Goal: Task Accomplishment & Management: Use online tool/utility

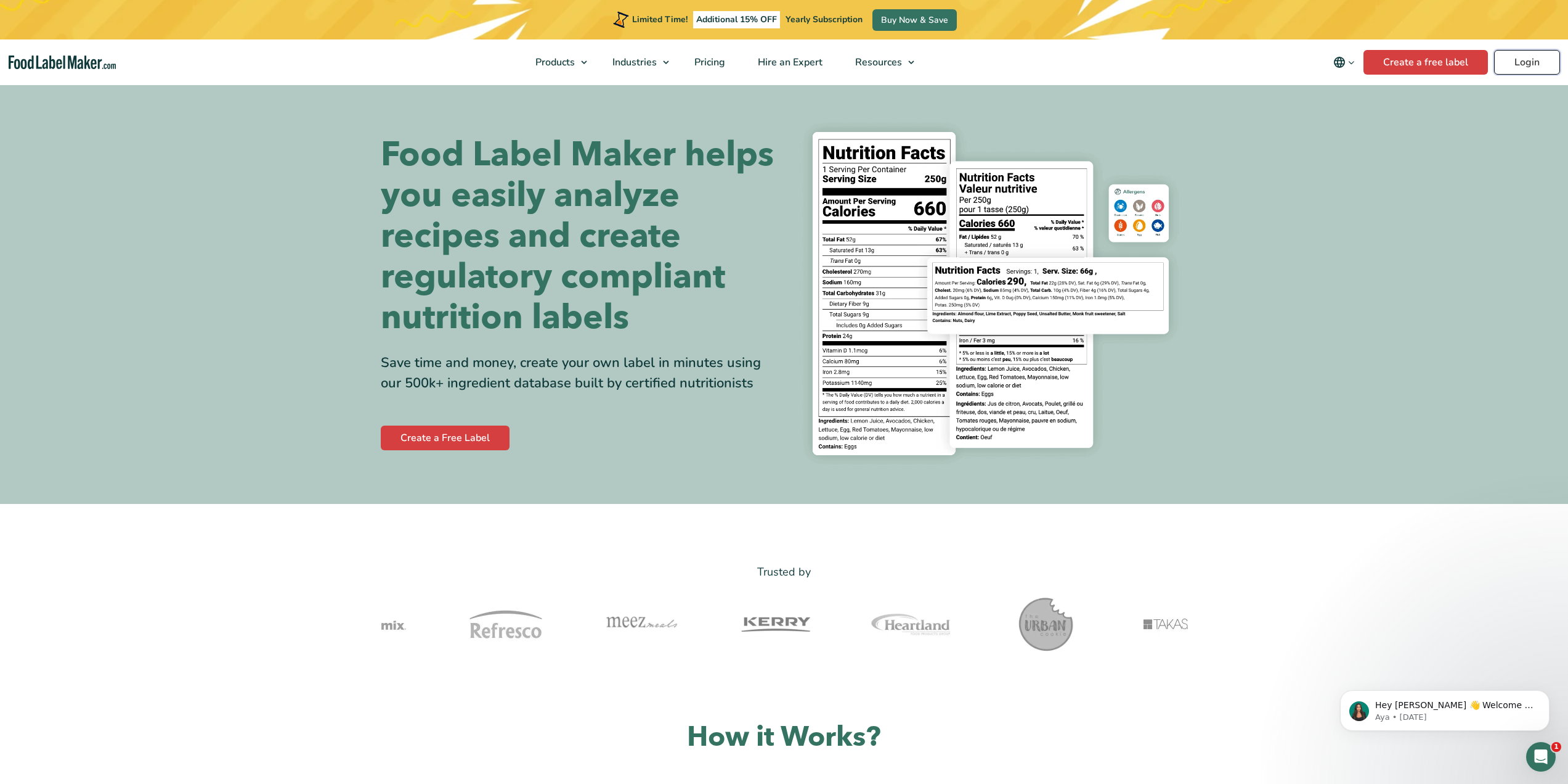
click at [1540, 65] on link "Login" at bounding box center [1527, 62] width 66 height 24
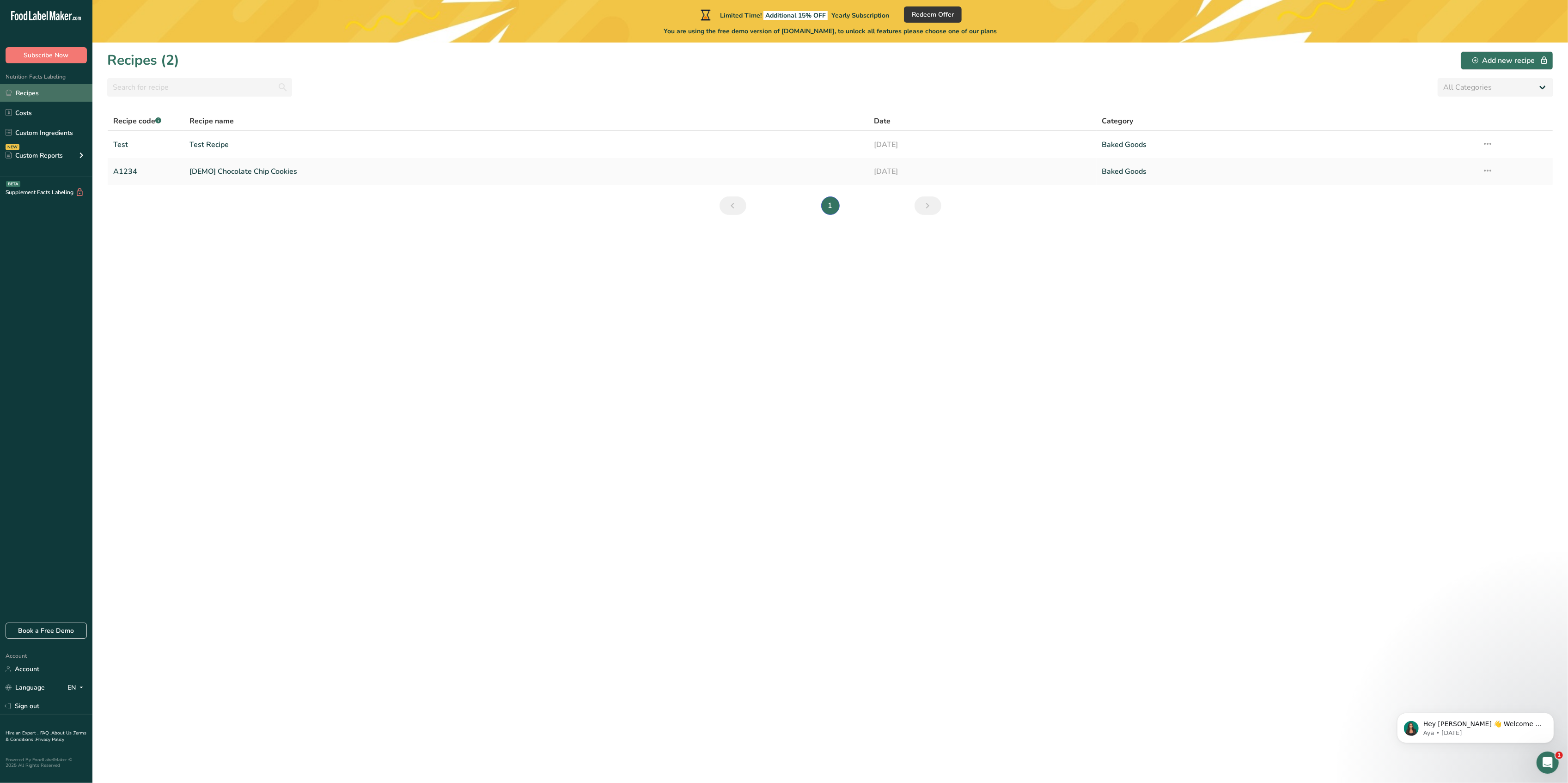
click at [29, 92] on link "Recipes" at bounding box center [46, 93] width 93 height 18
click at [250, 173] on link "[DEMO] Chocolate Chip Cookies" at bounding box center [526, 171] width 673 height 19
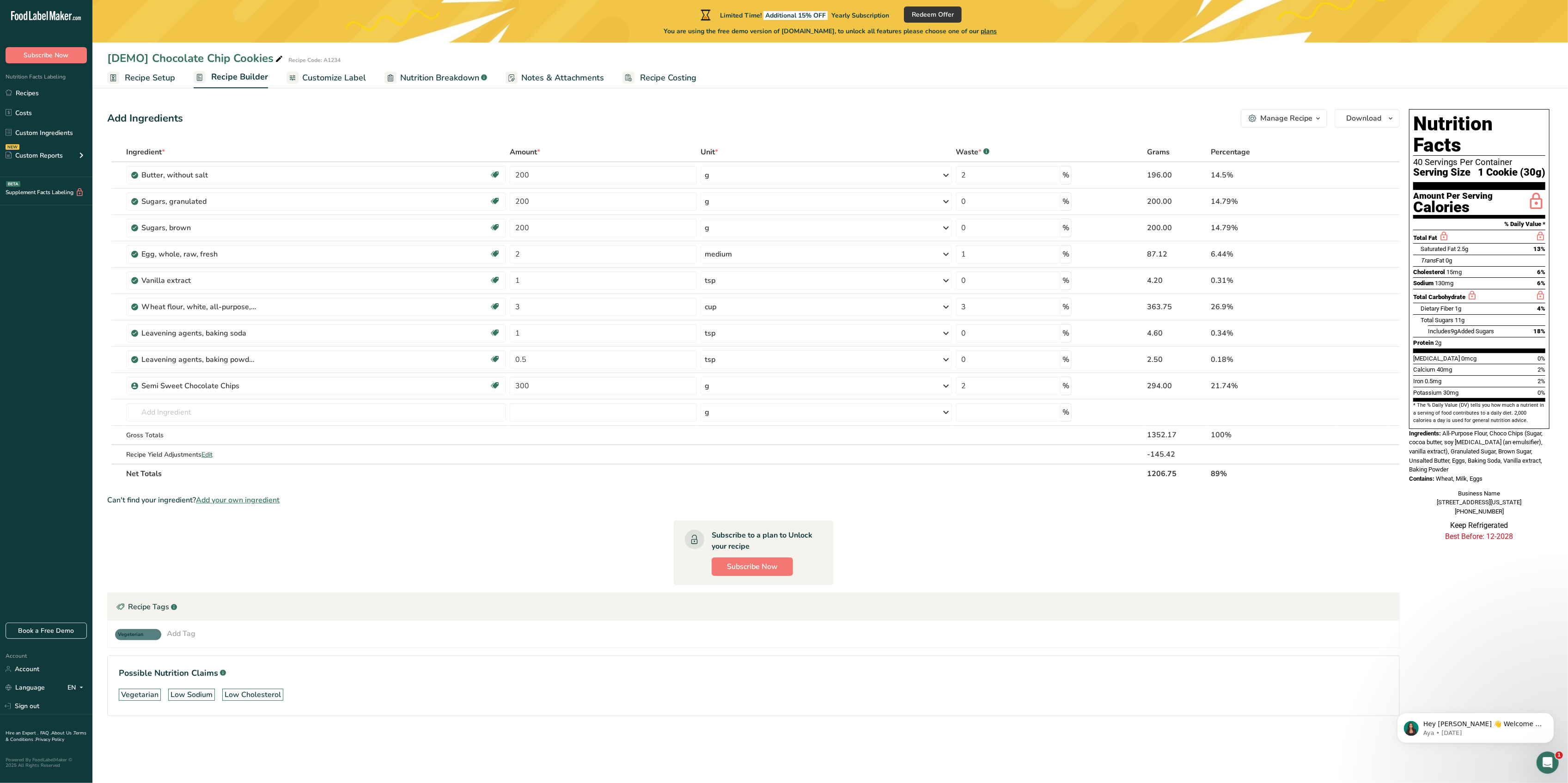
click at [162, 78] on span "Recipe Setup" at bounding box center [150, 78] width 51 height 12
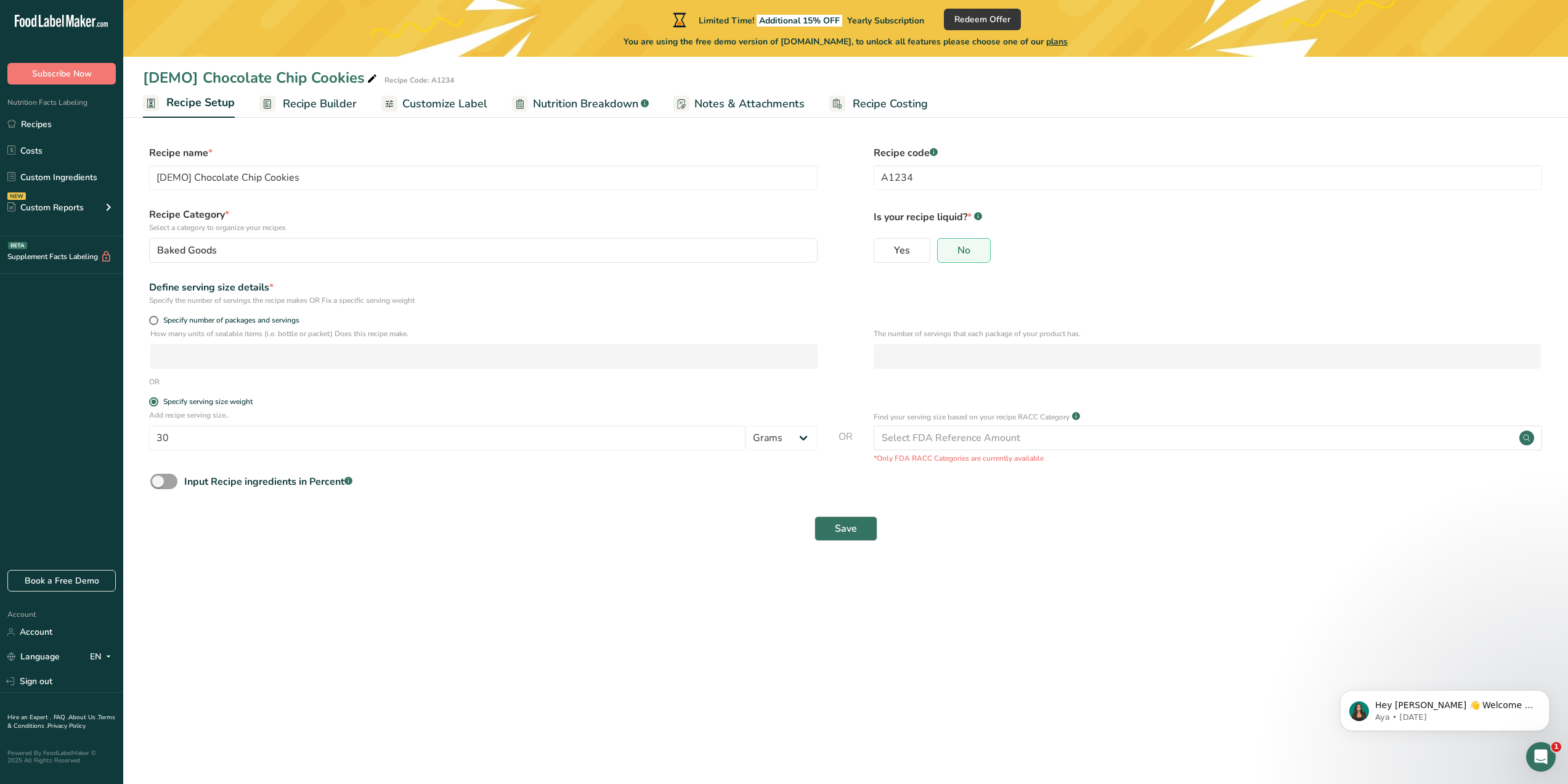
click at [308, 111] on span "Recipe Builder" at bounding box center [320, 104] width 74 height 17
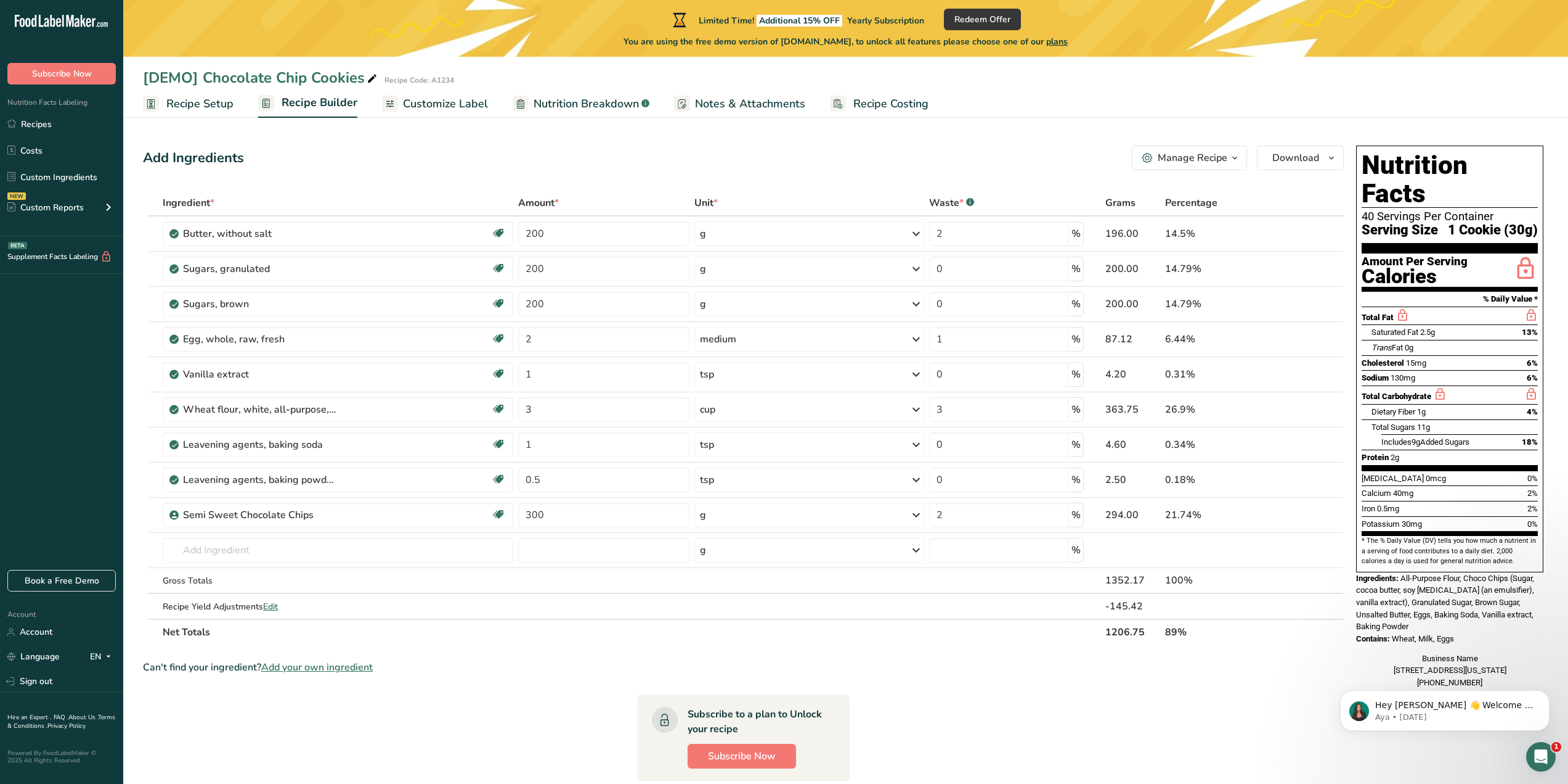
click at [446, 110] on span "Customize Label" at bounding box center [445, 104] width 85 height 17
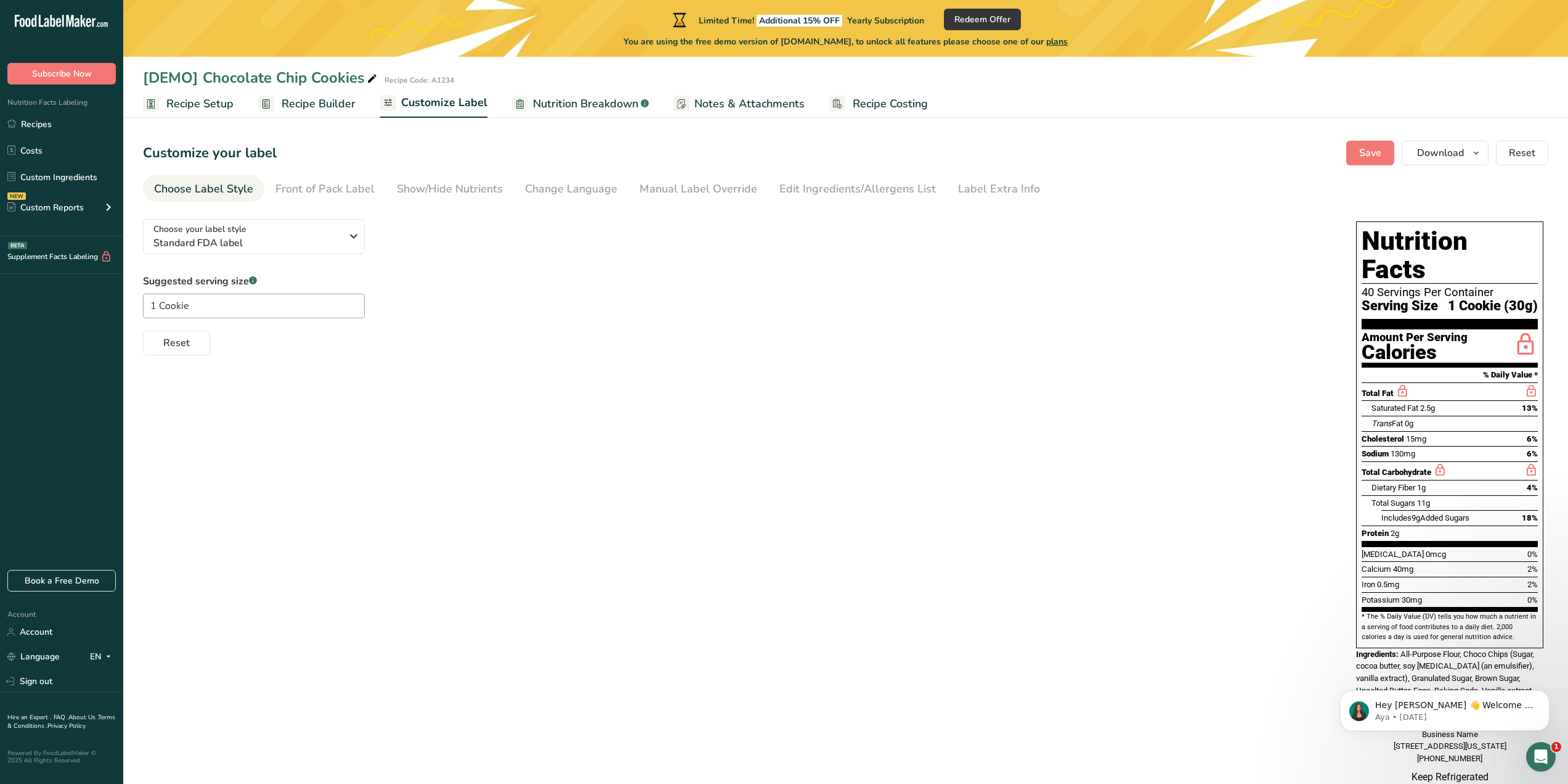
click at [584, 101] on span "Nutrition Breakdown" at bounding box center [586, 104] width 106 height 17
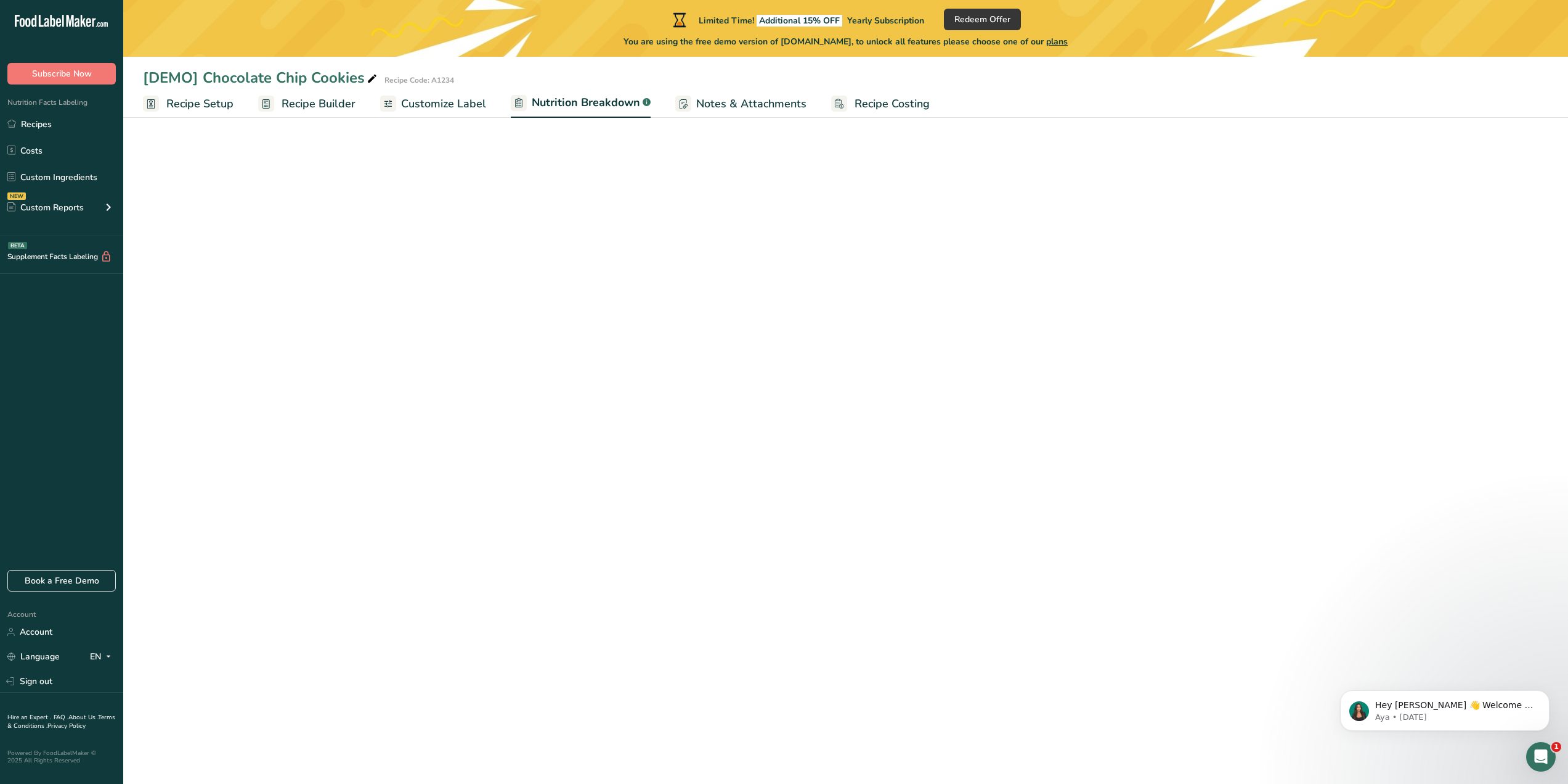
select select "Calories"
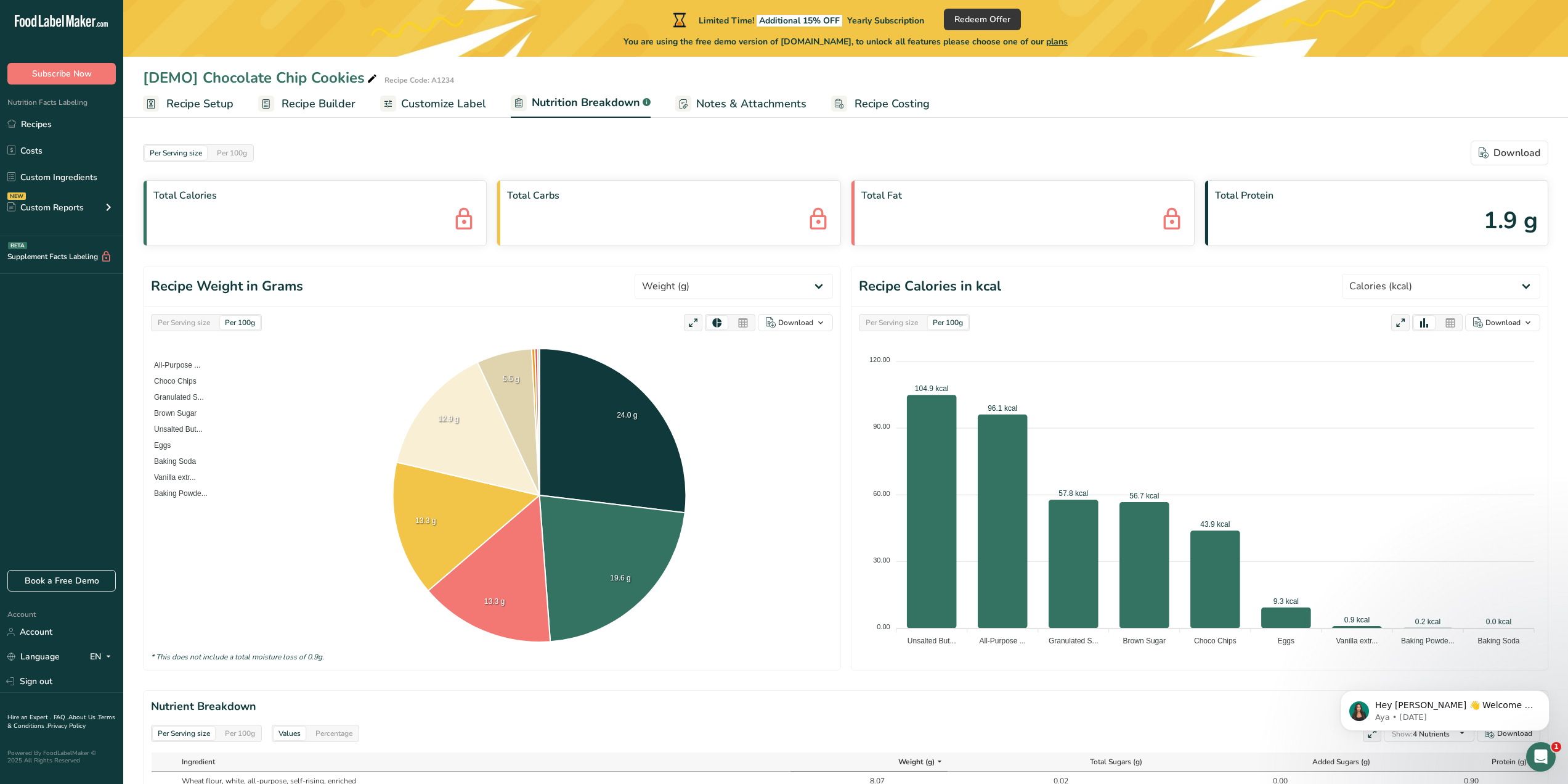
click at [721, 103] on span "Notes & Attachments" at bounding box center [751, 104] width 111 height 17
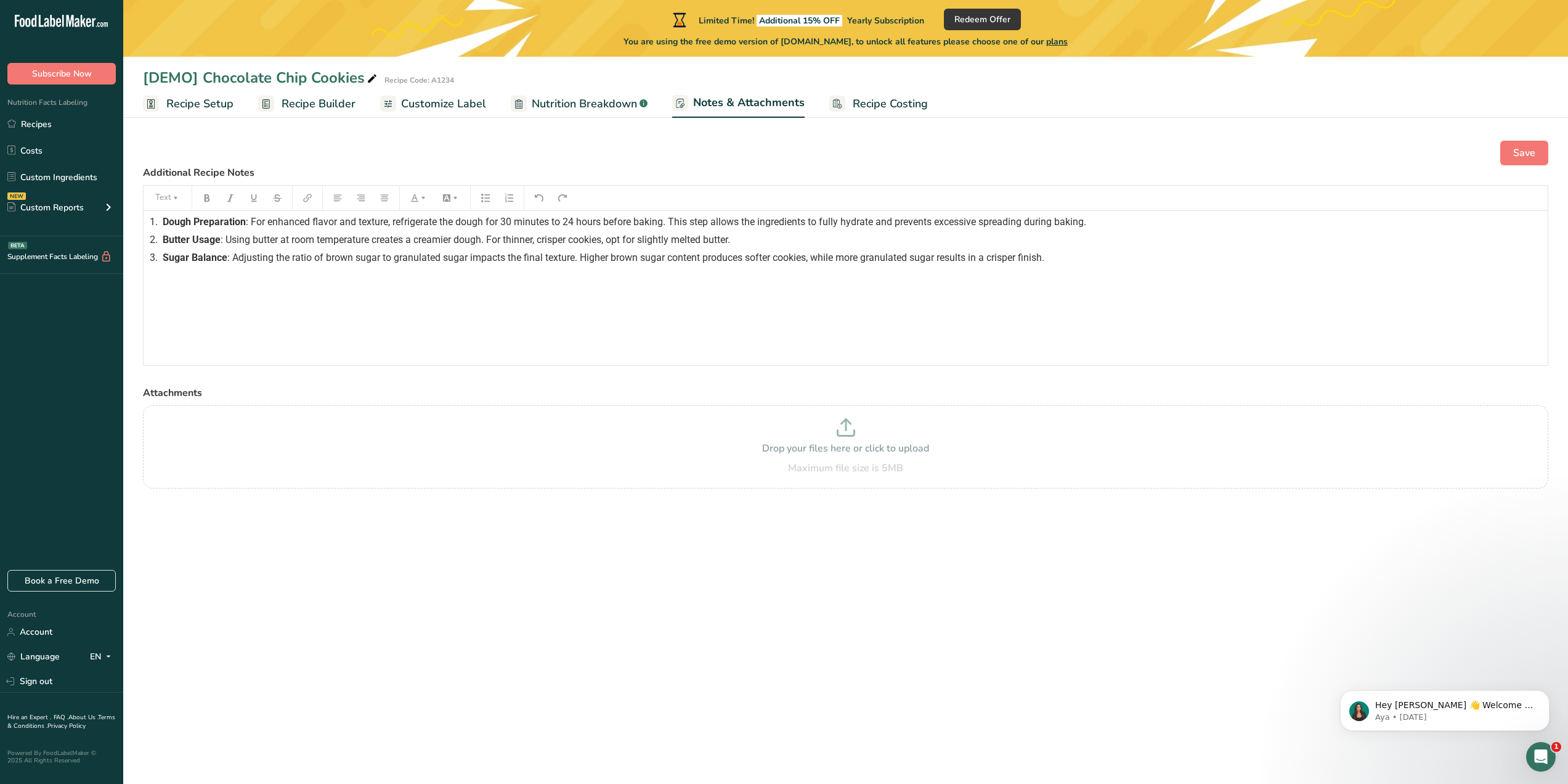
click at [863, 102] on span "Recipe Costing" at bounding box center [890, 104] width 75 height 17
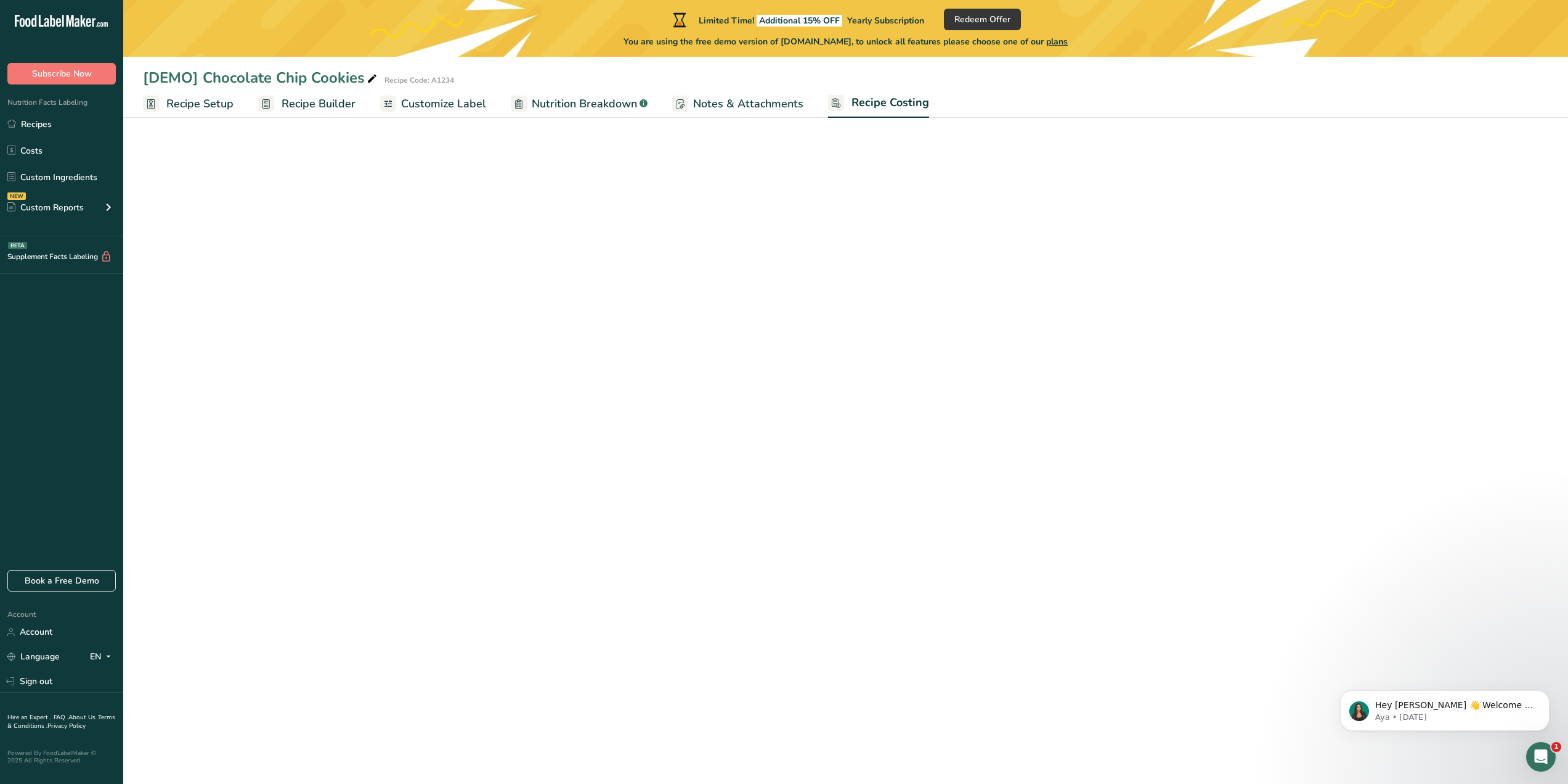
select select "1"
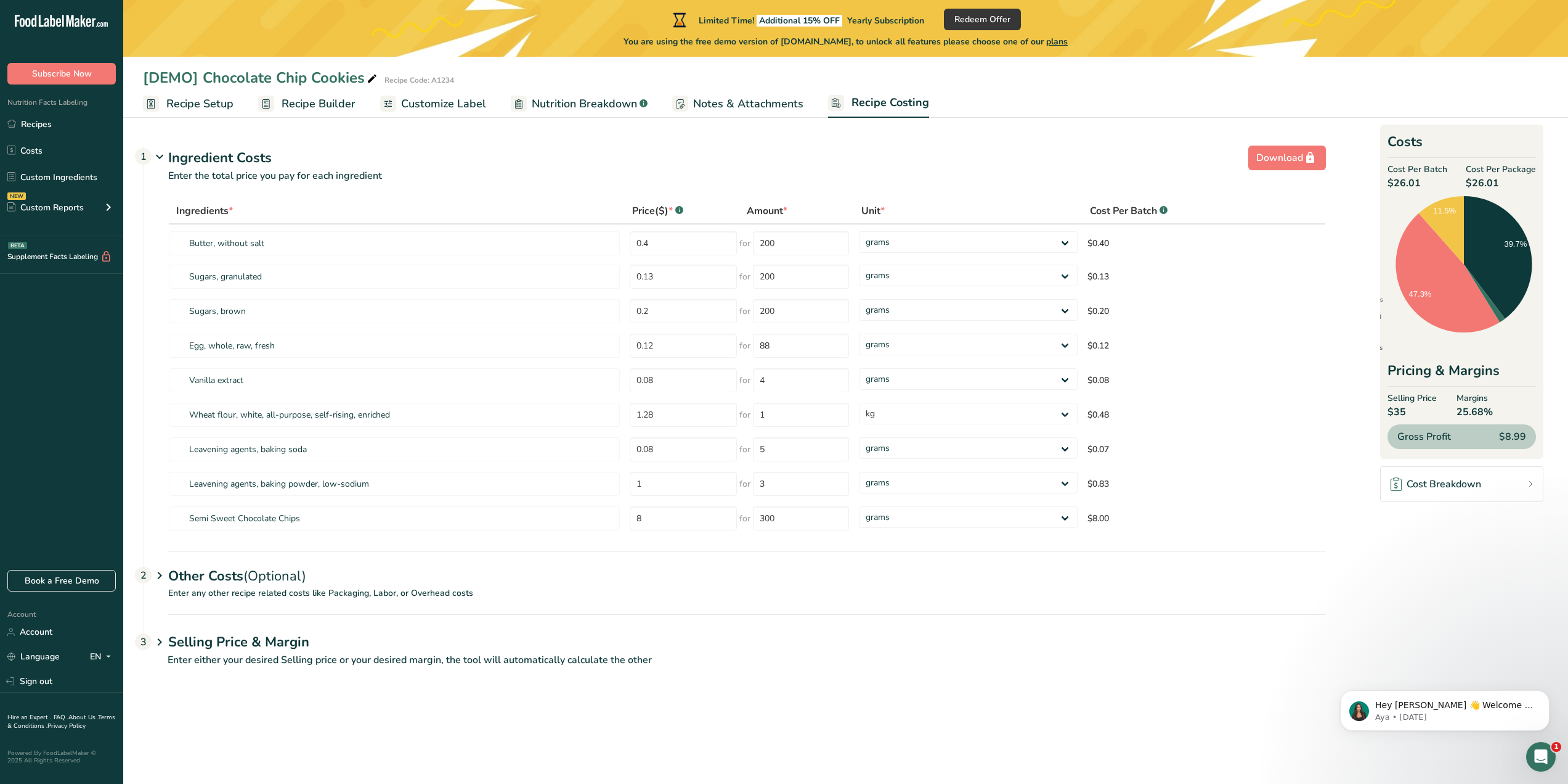
click at [214, 581] on div "Other Costs (Optional) 2" at bounding box center [747, 568] width 1158 height 35
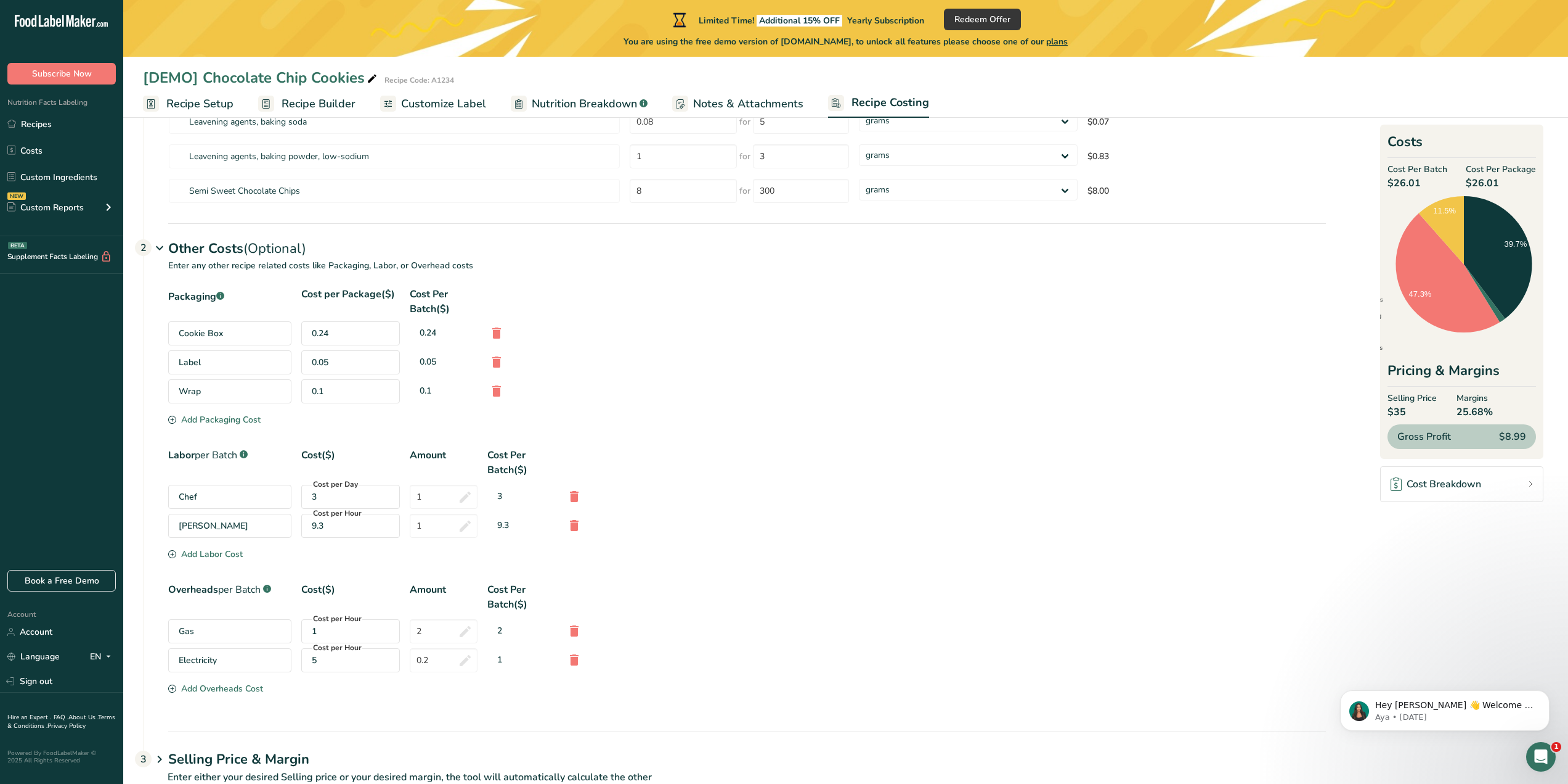
scroll to position [363, 0]
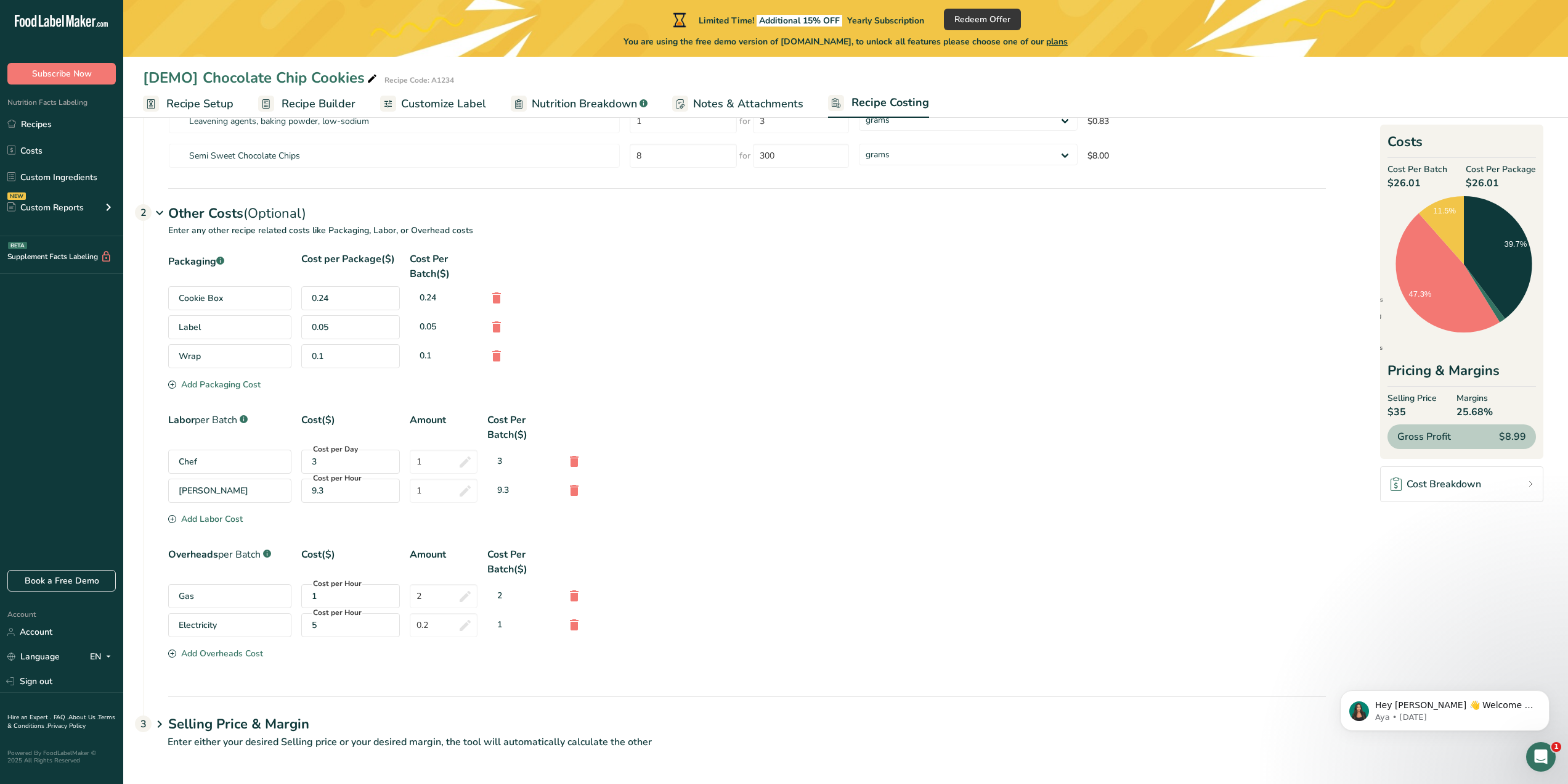
click at [273, 734] on h1 "Selling Price & Margin" at bounding box center [747, 724] width 1158 height 21
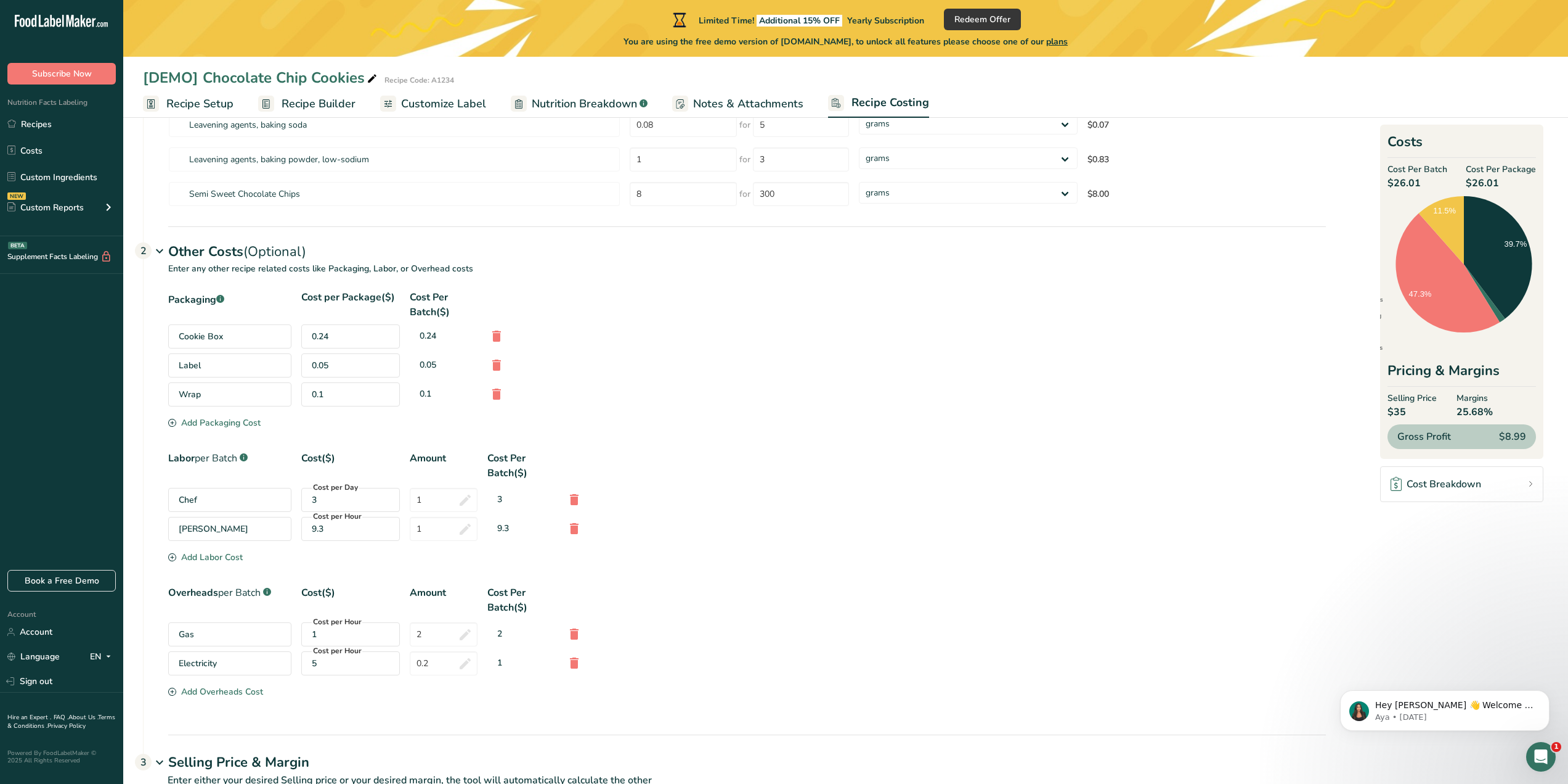
scroll to position [237, 0]
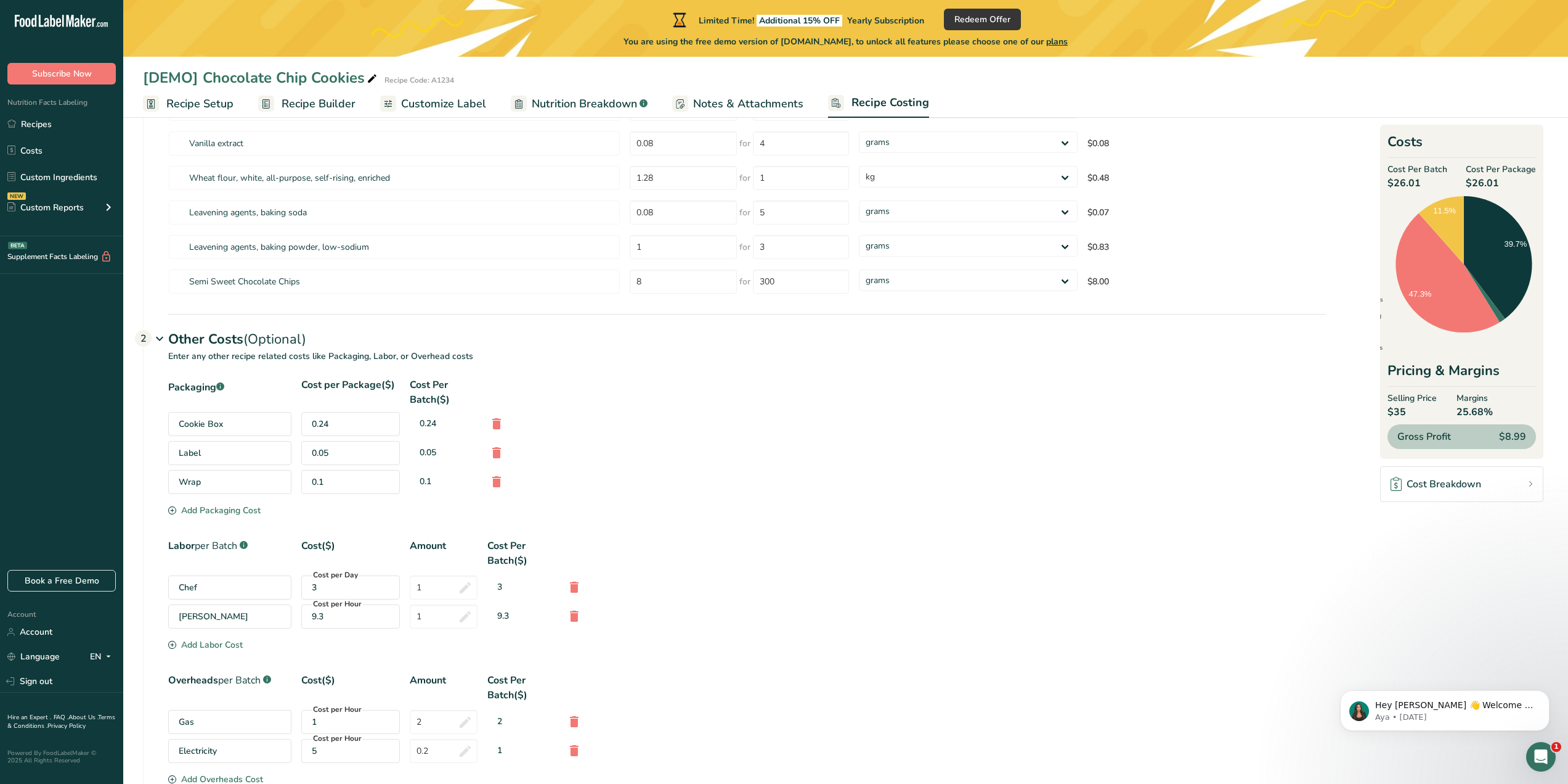
click at [441, 103] on span "Customize Label" at bounding box center [444, 104] width 85 height 17
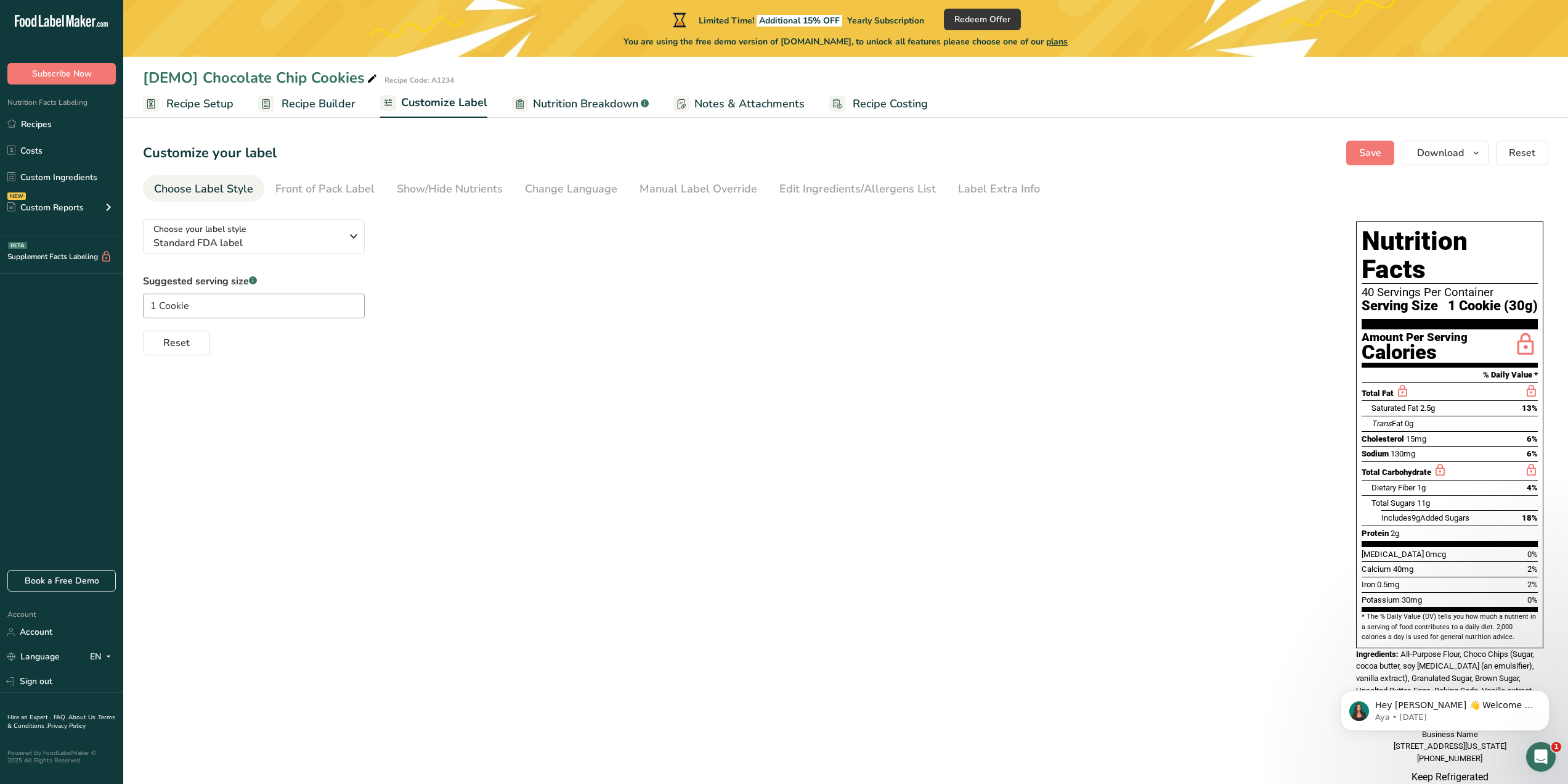
click at [332, 104] on span "Recipe Builder" at bounding box center [319, 104] width 74 height 17
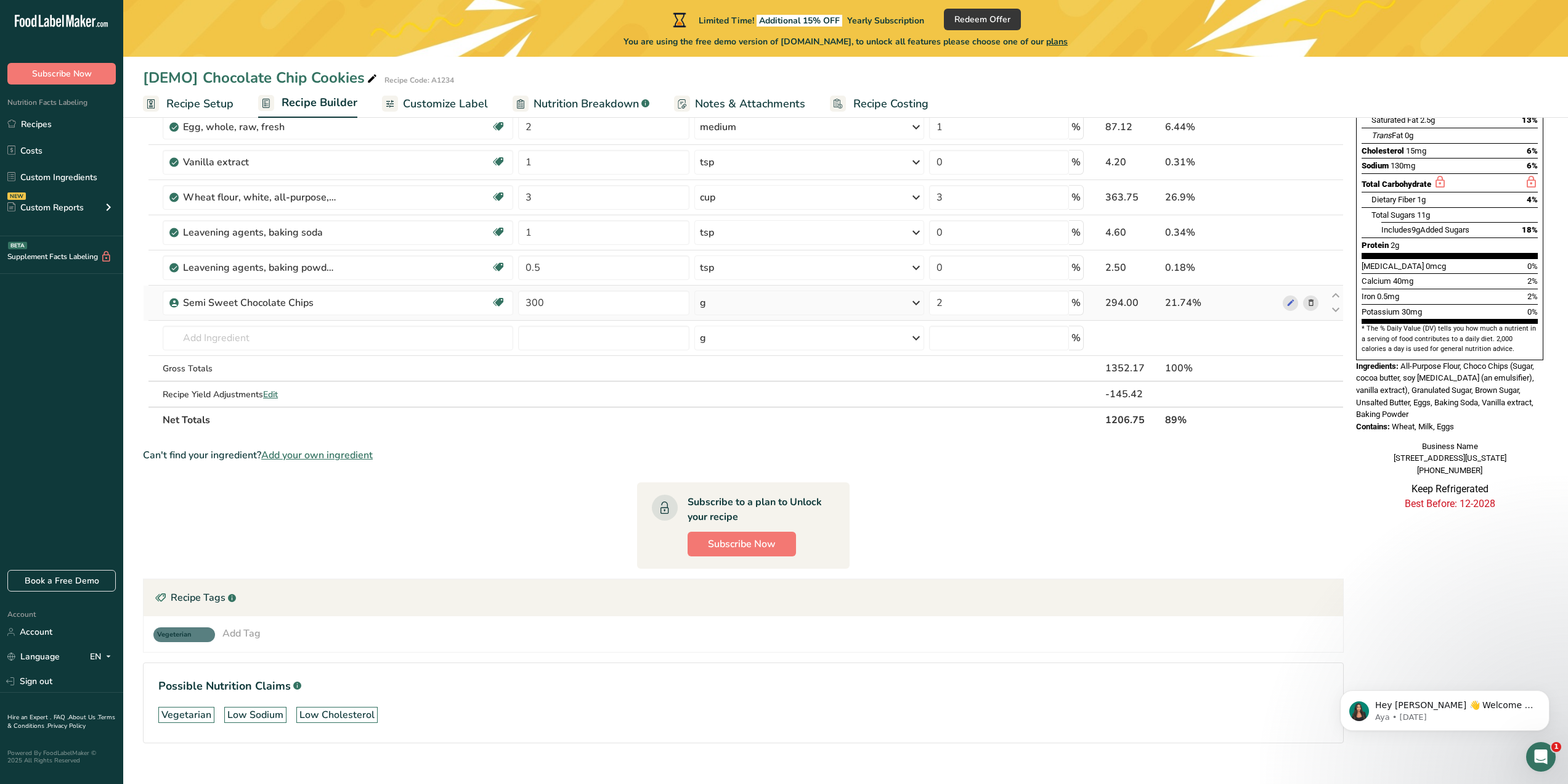
scroll to position [230, 0]
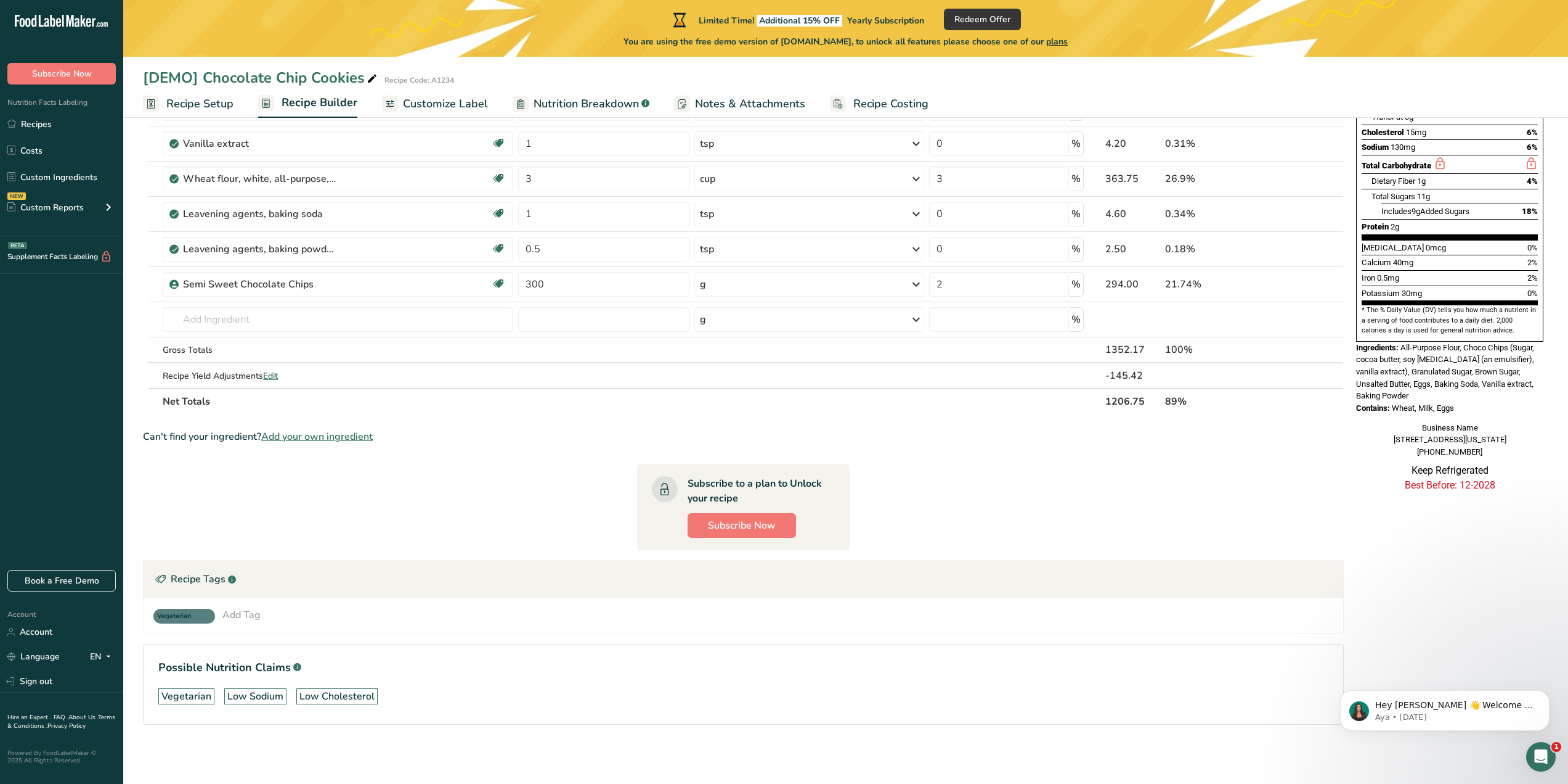
click at [254, 617] on div "Add Tag" at bounding box center [241, 614] width 38 height 15
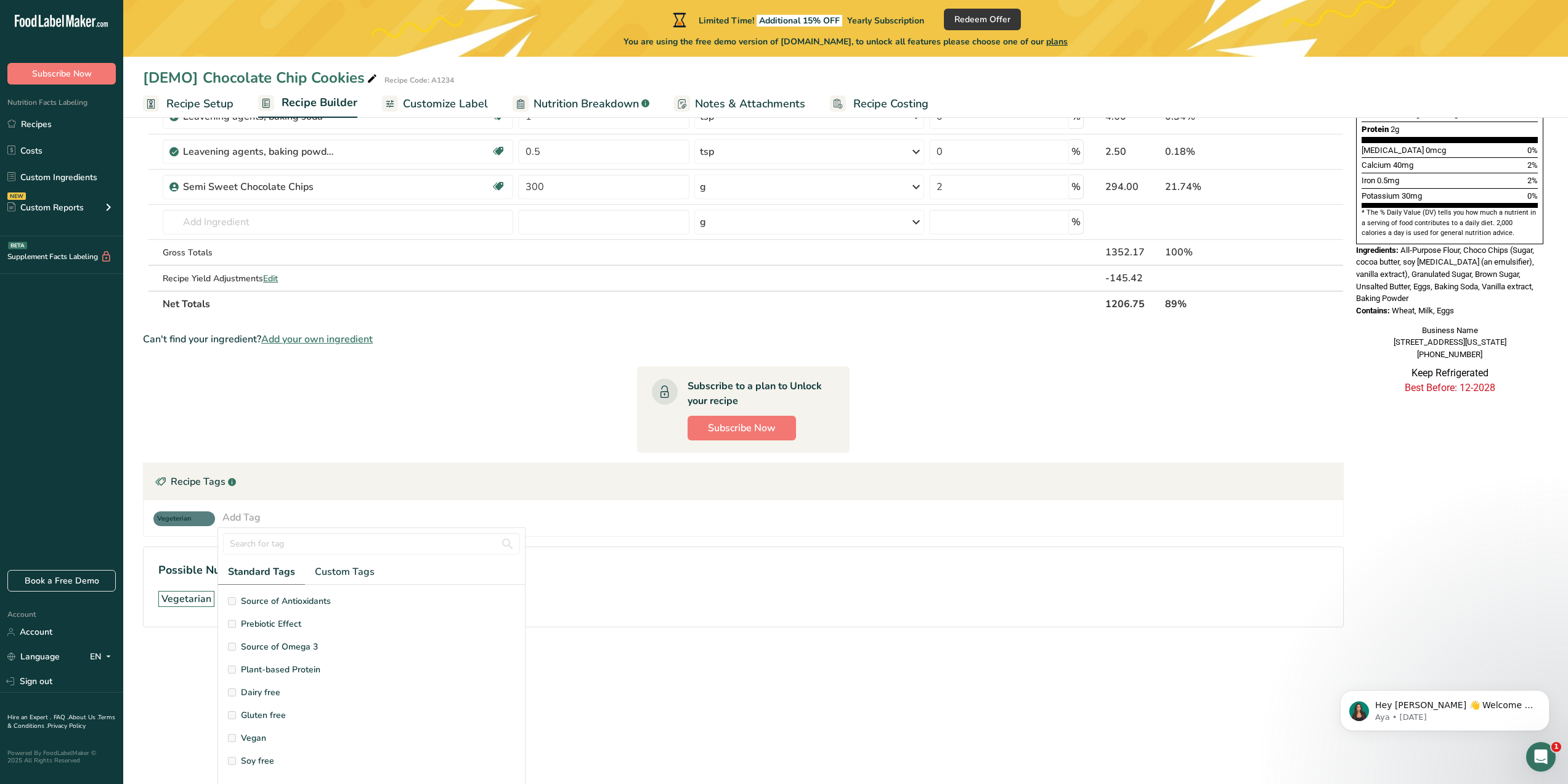
scroll to position [122, 0]
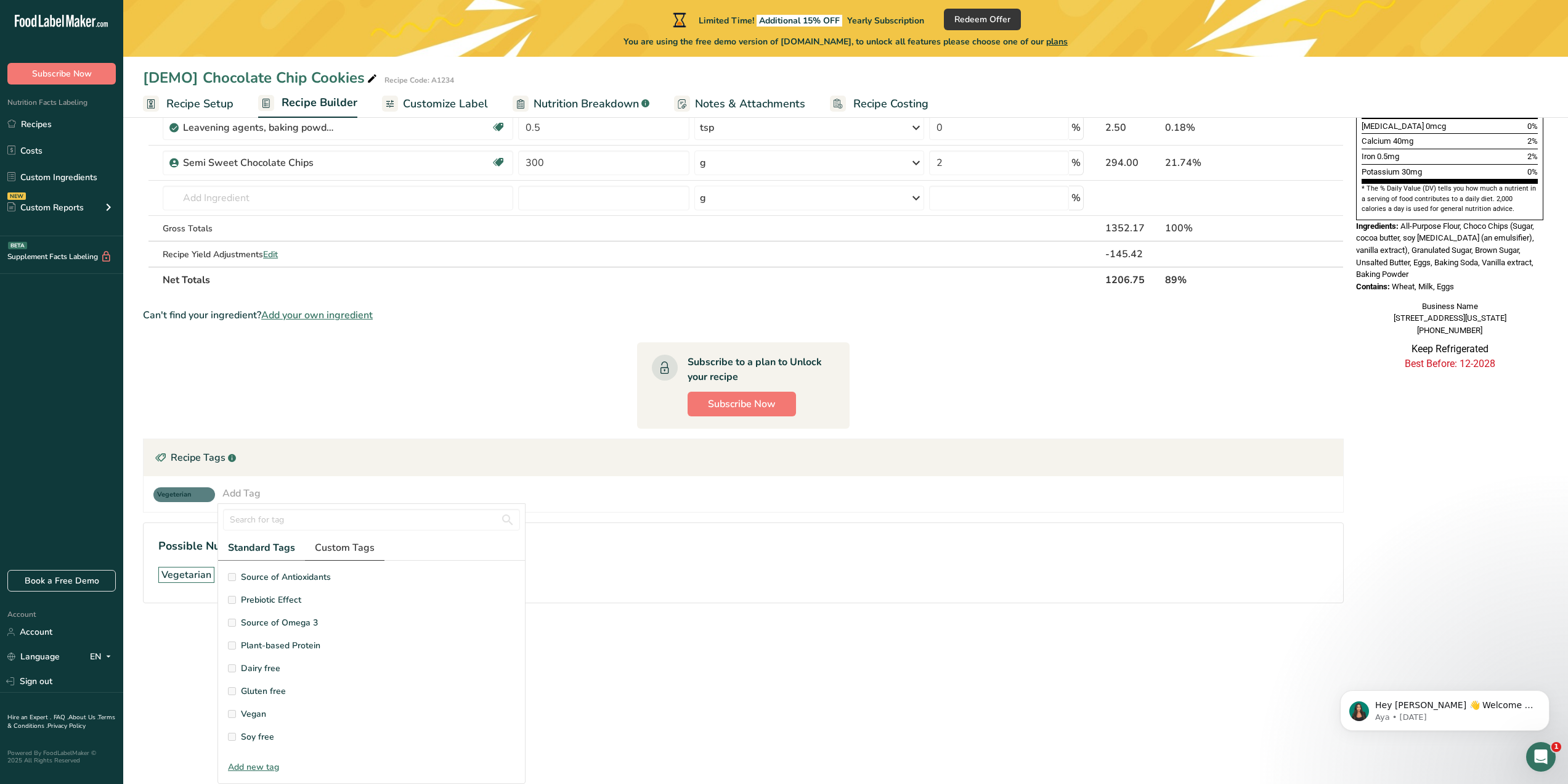
click at [336, 549] on span "Custom Tags" at bounding box center [345, 547] width 60 height 15
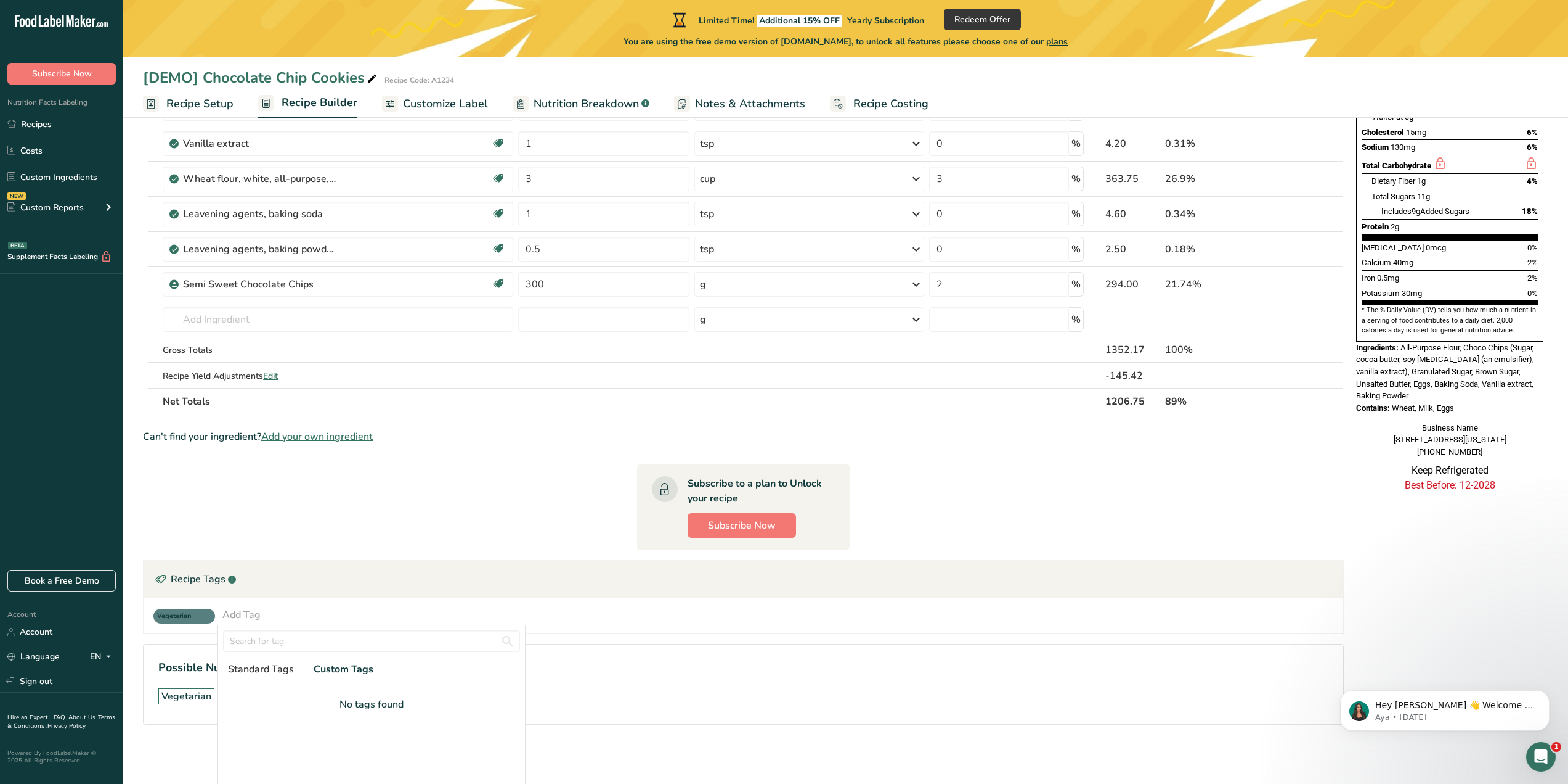
click at [253, 672] on span "Standard Tags" at bounding box center [261, 668] width 66 height 15
click at [802, 152] on div "tsp" at bounding box center [809, 143] width 230 height 24
click at [803, 142] on div "tsp" at bounding box center [809, 143] width 230 height 24
click at [47, 125] on link "Recipes" at bounding box center [62, 124] width 123 height 24
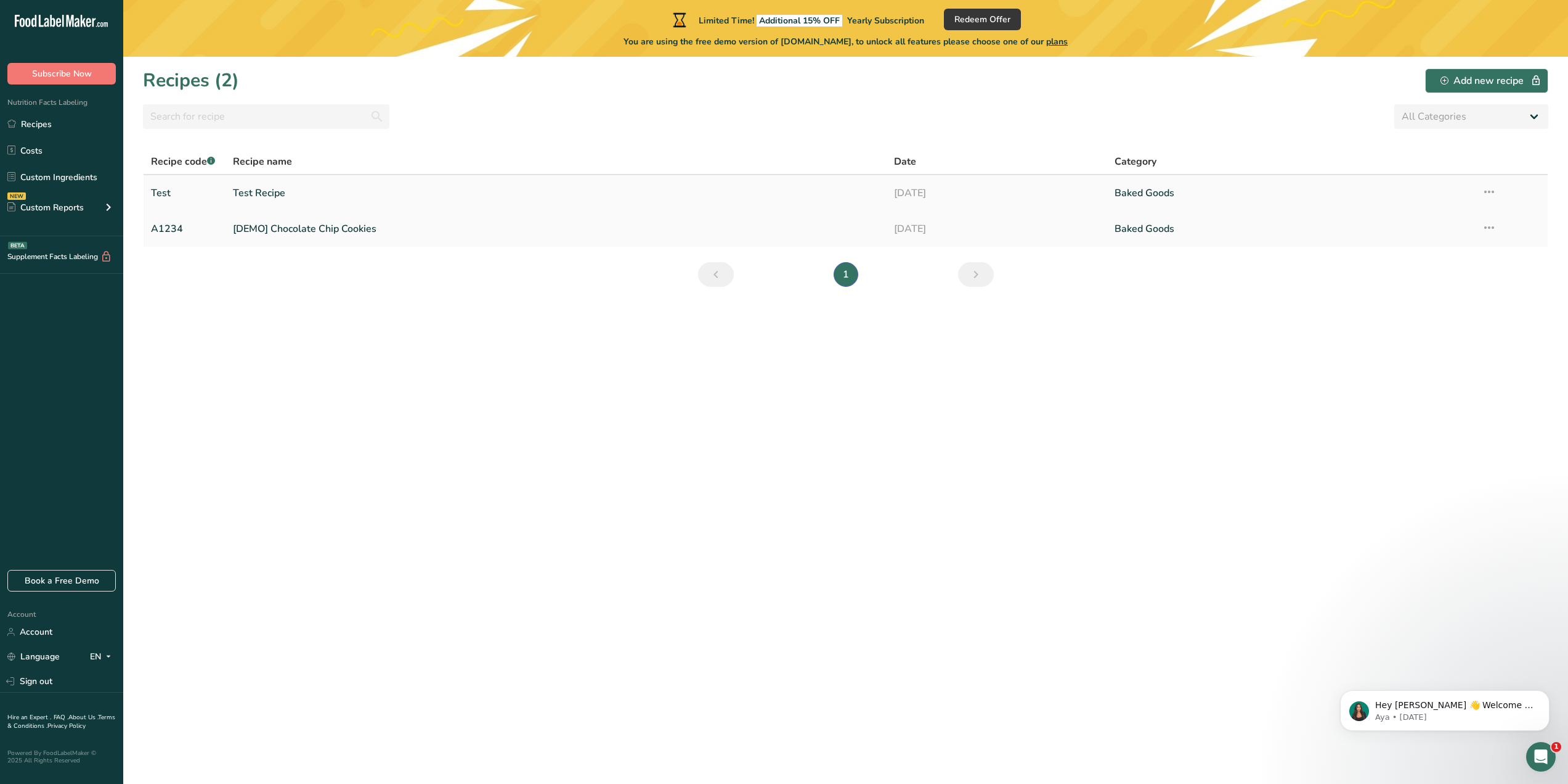
click at [1487, 192] on icon at bounding box center [1489, 191] width 15 height 23
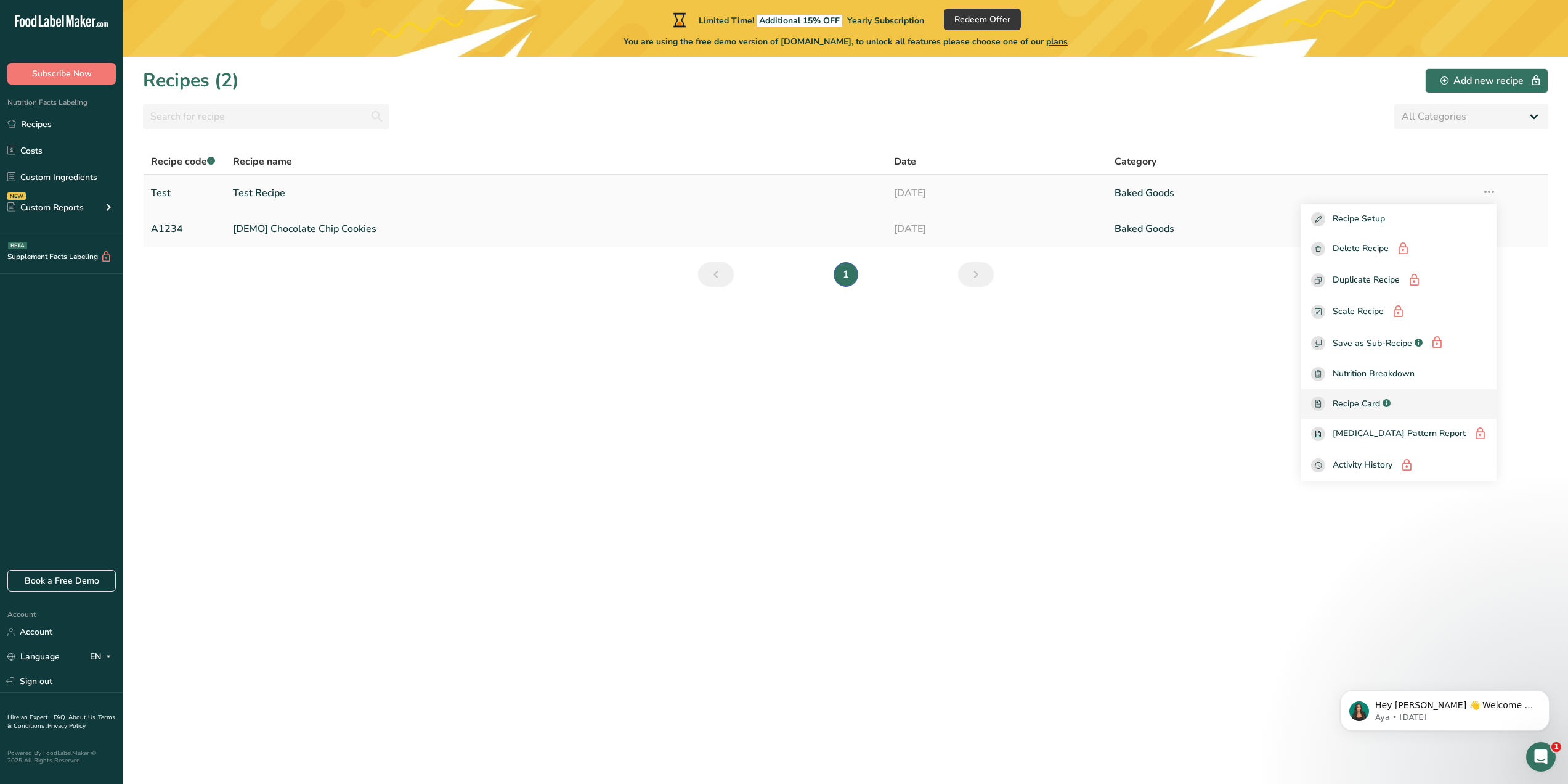
click at [1380, 406] on span "Recipe Card" at bounding box center [1356, 403] width 47 height 13
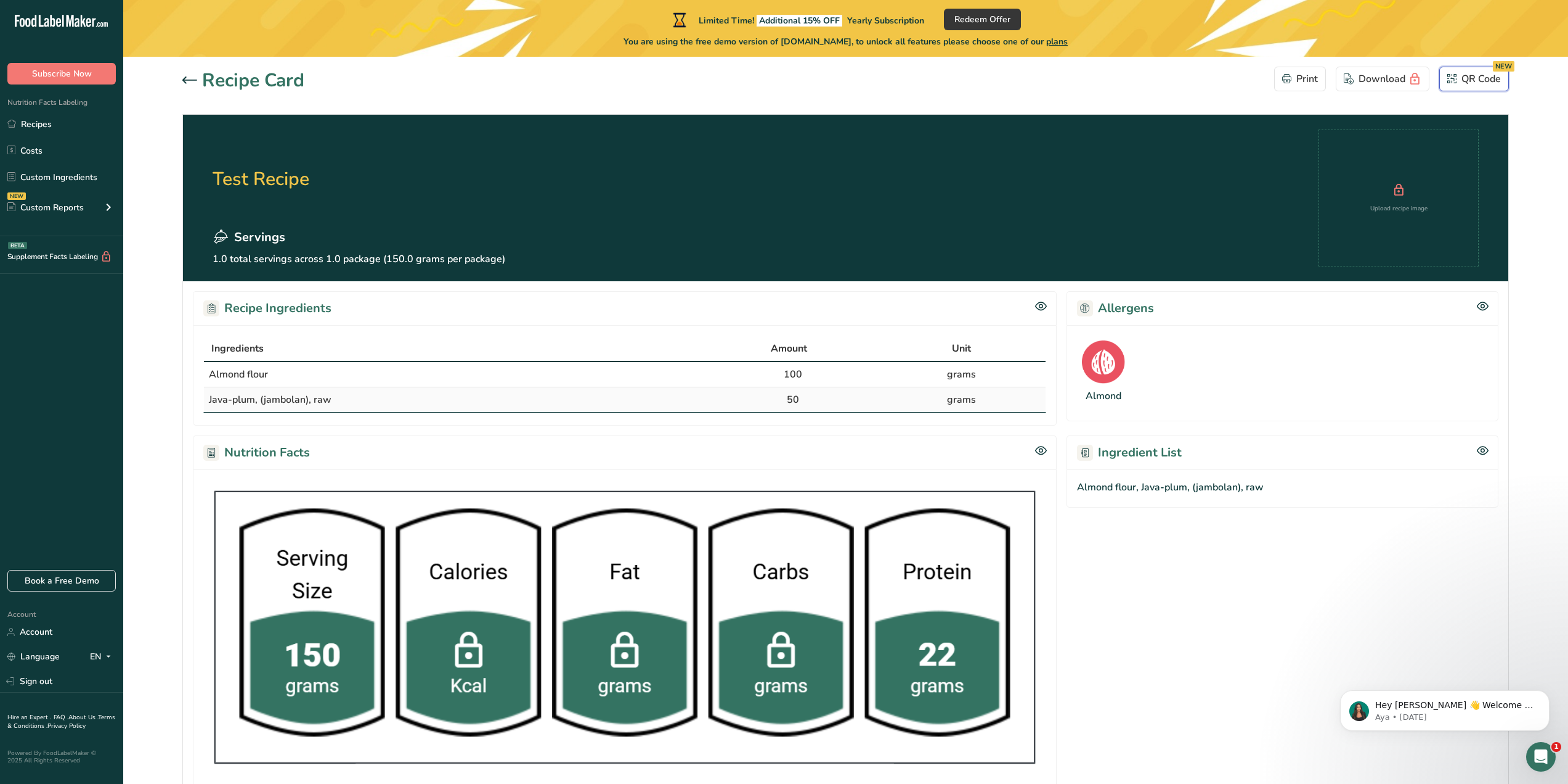
click at [1466, 80] on div "QR Code NEW" at bounding box center [1474, 78] width 54 height 15
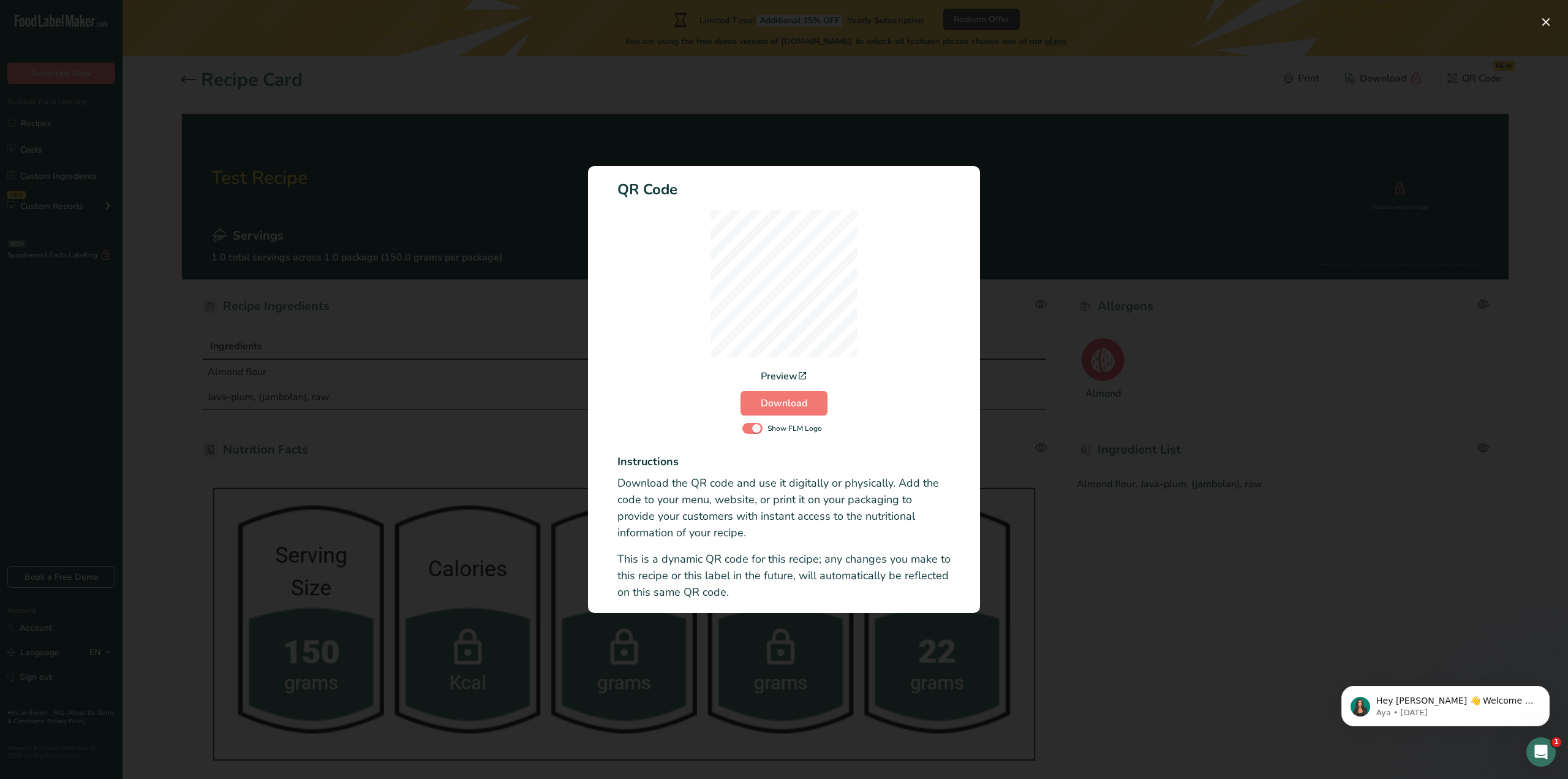
click at [1124, 558] on div "Activity Log Modal" at bounding box center [784, 390] width 1568 height 779
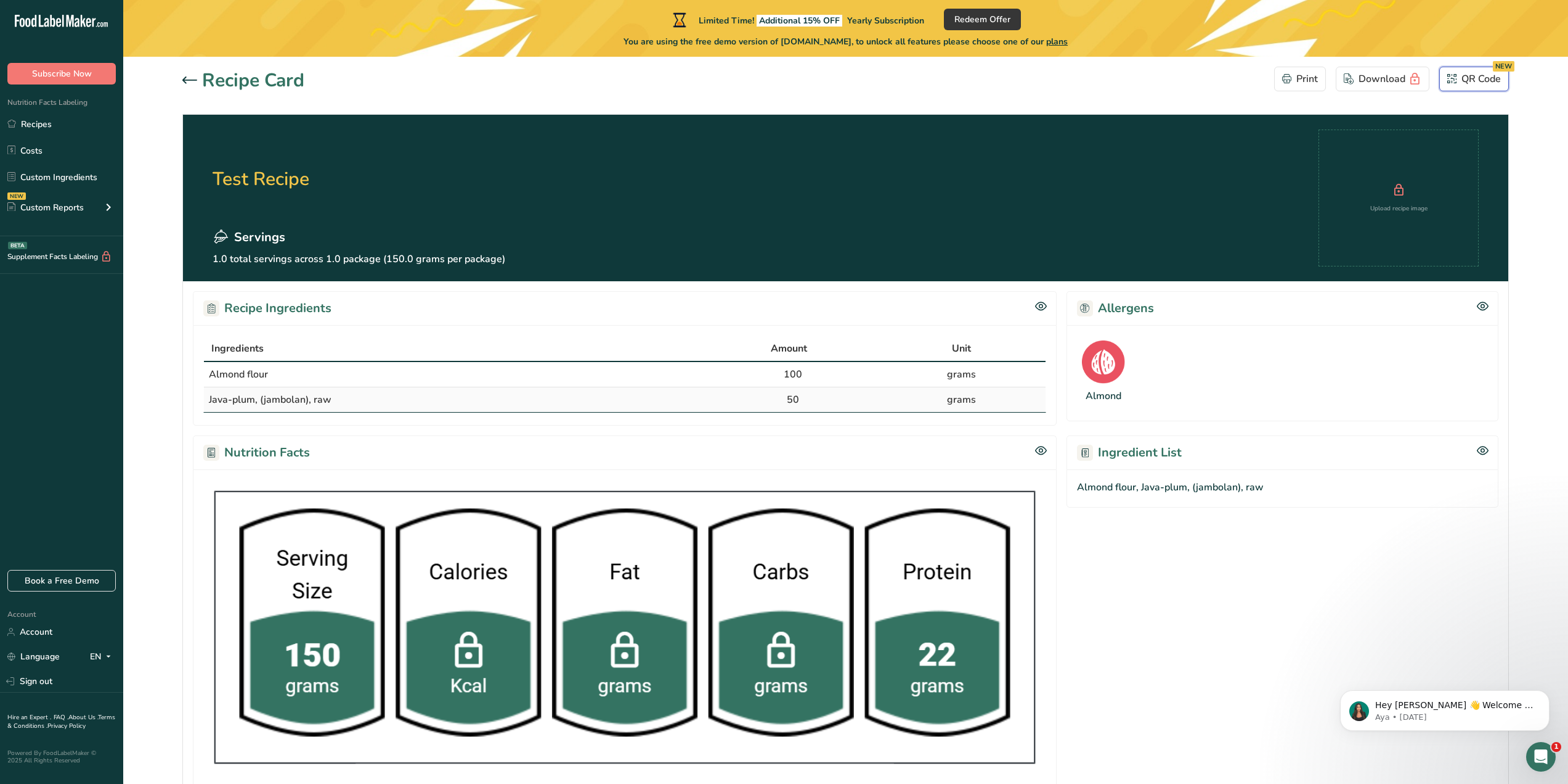
click at [1461, 77] on div "QR Code NEW" at bounding box center [1474, 78] width 54 height 15
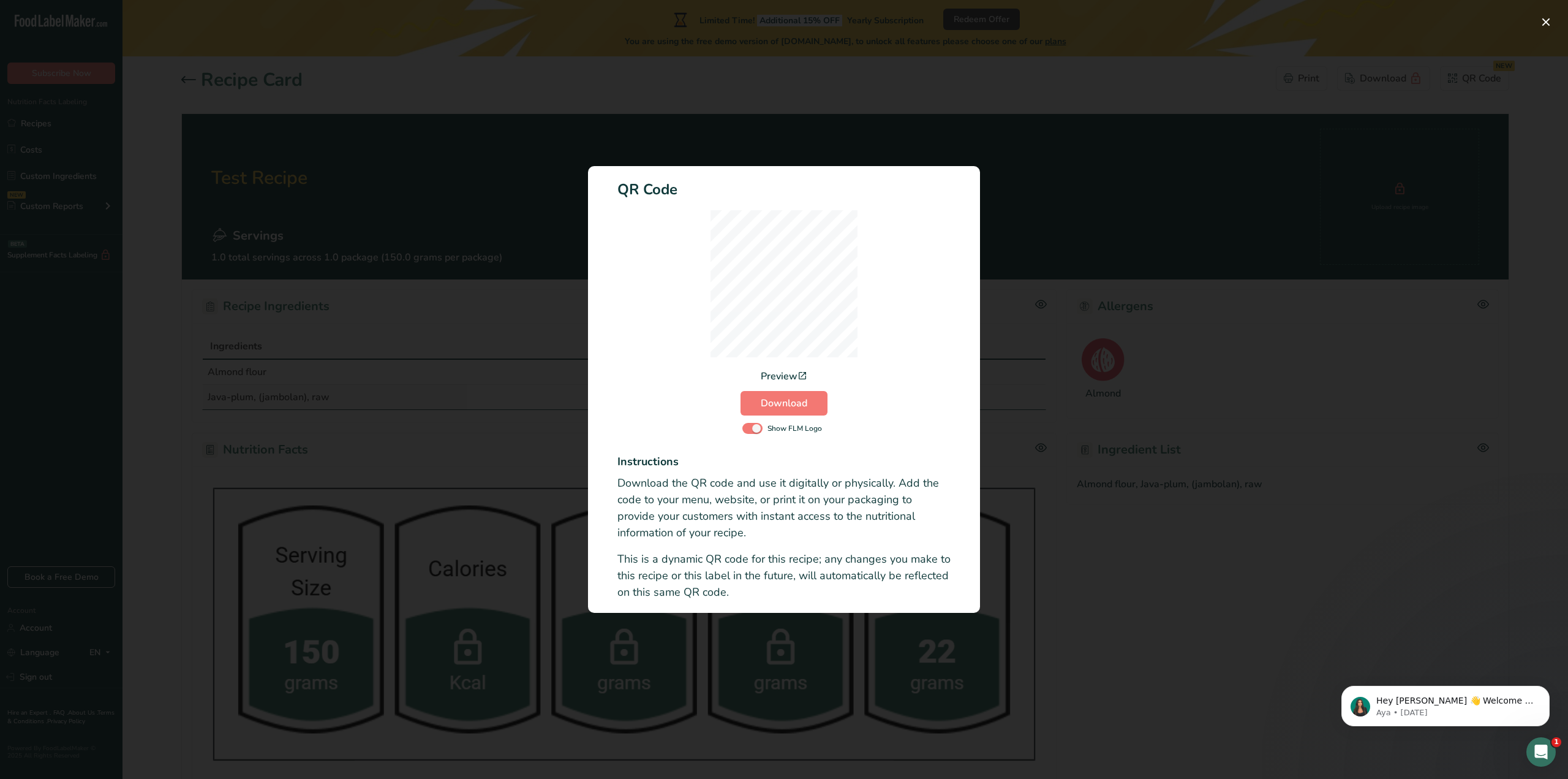
click at [1185, 575] on div "Activity Log Modal" at bounding box center [784, 390] width 1568 height 779
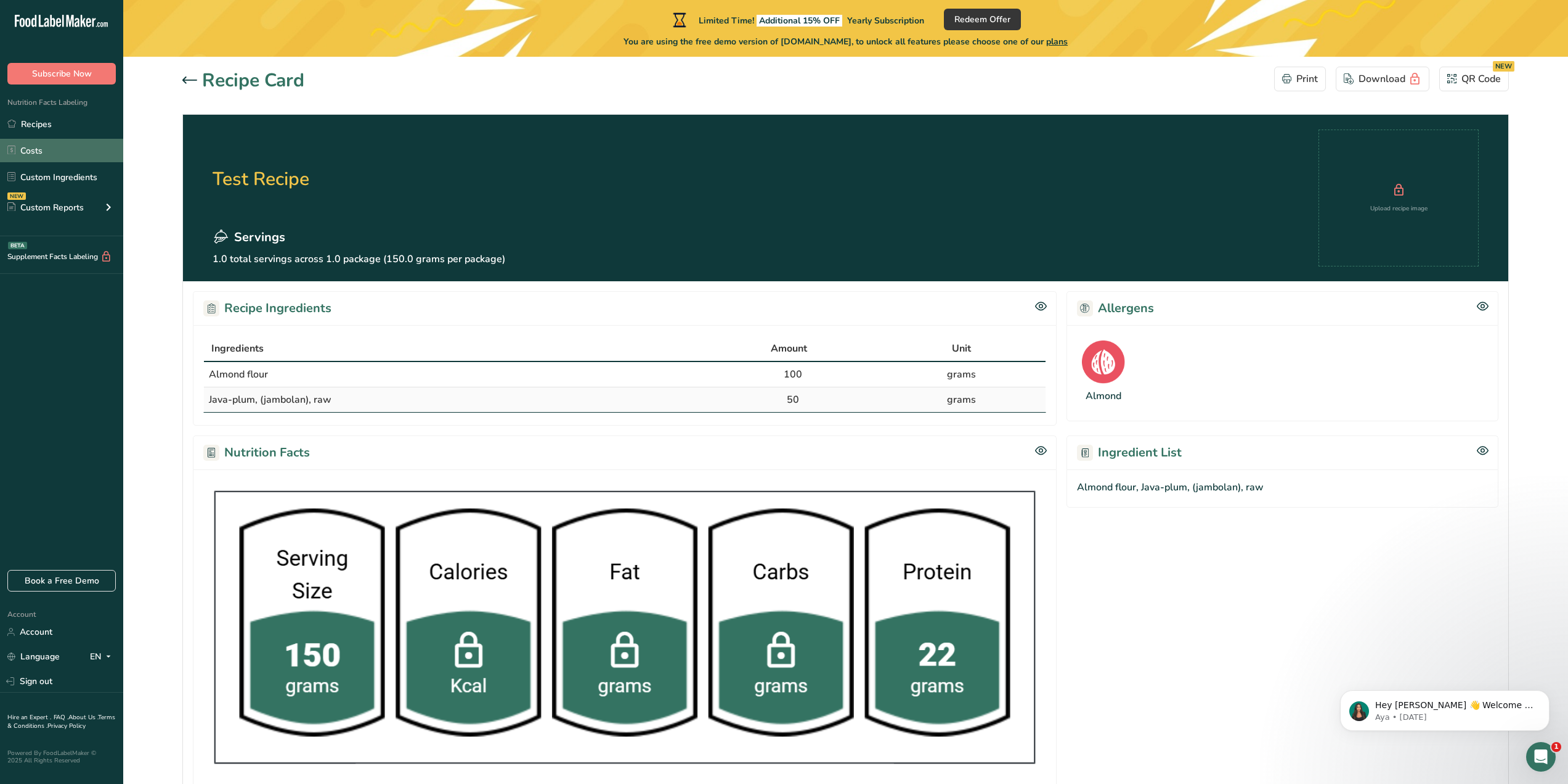
click at [30, 151] on link "Costs" at bounding box center [62, 151] width 123 height 24
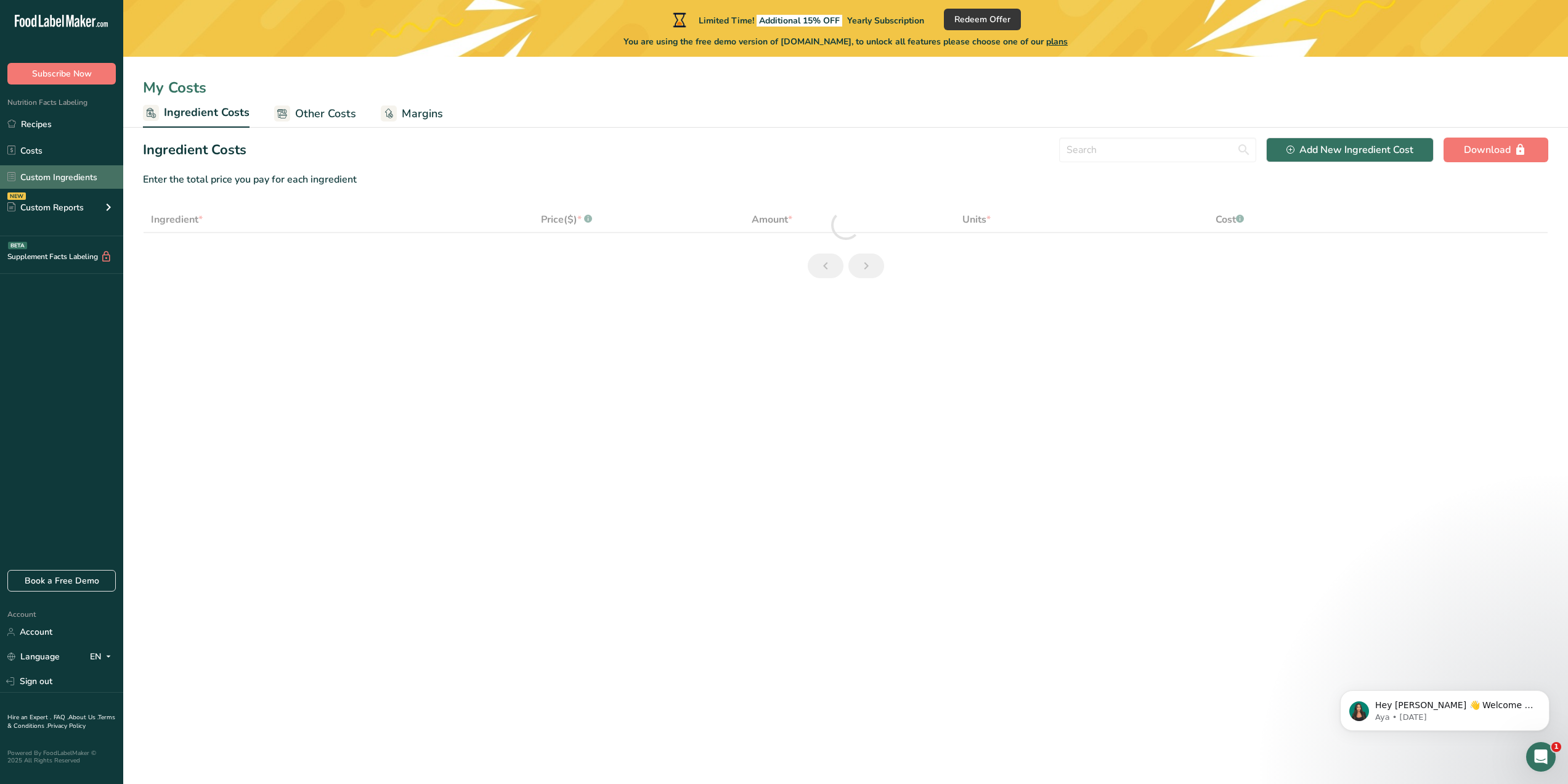
select select "1"
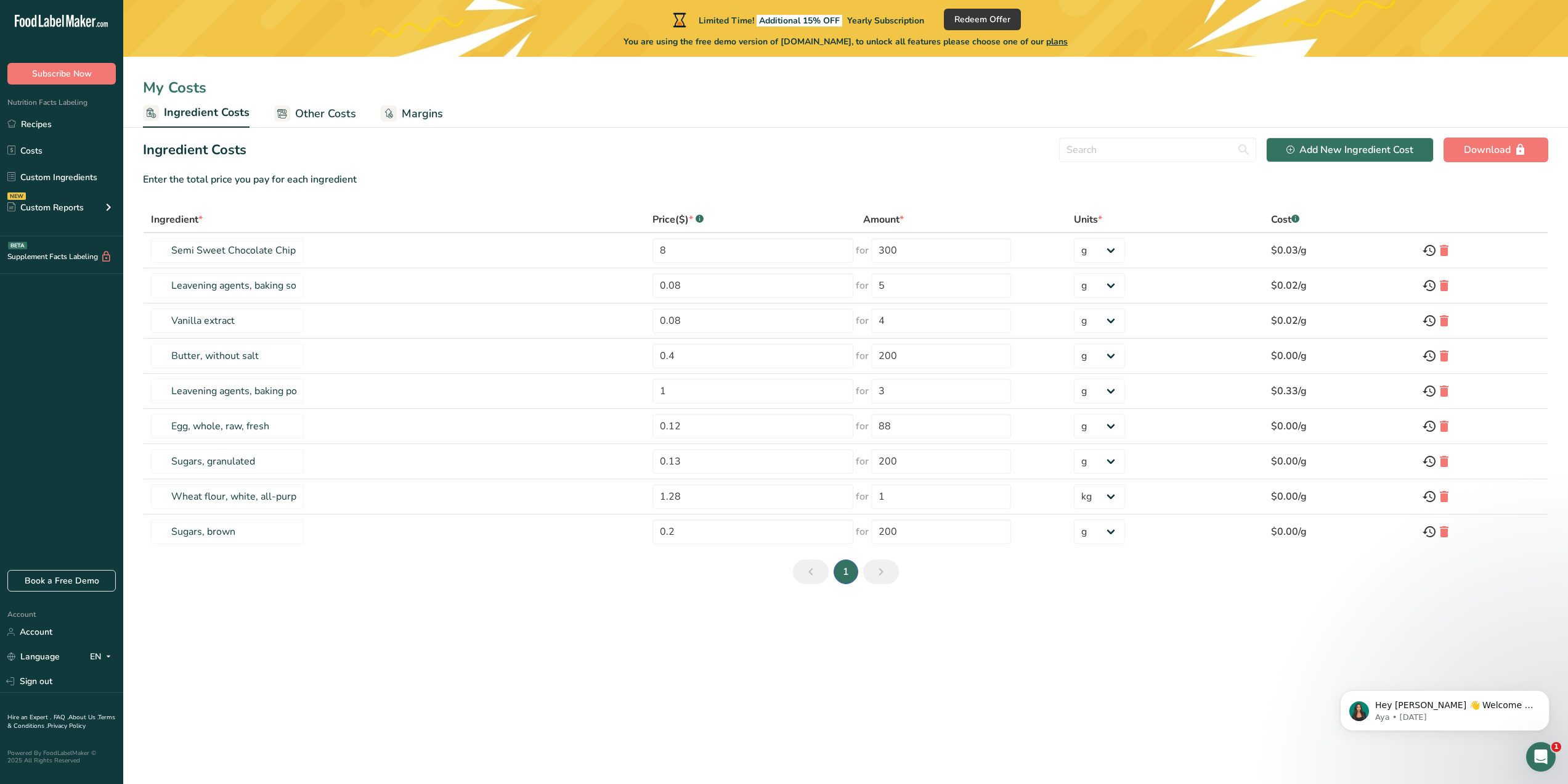
click at [309, 117] on span "Other Costs" at bounding box center [325, 114] width 61 height 17
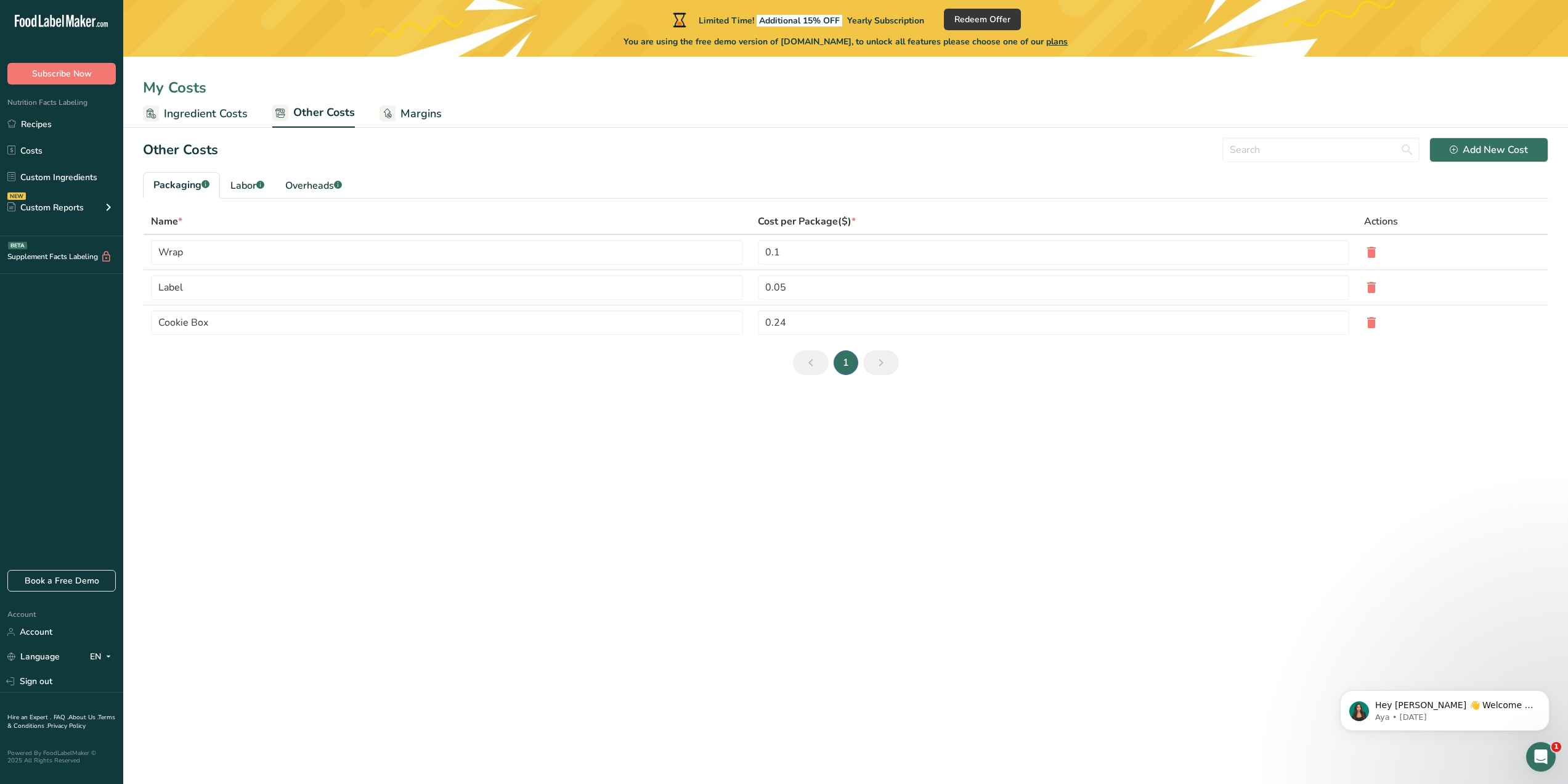
click at [431, 115] on span "Margins" at bounding box center [421, 114] width 41 height 17
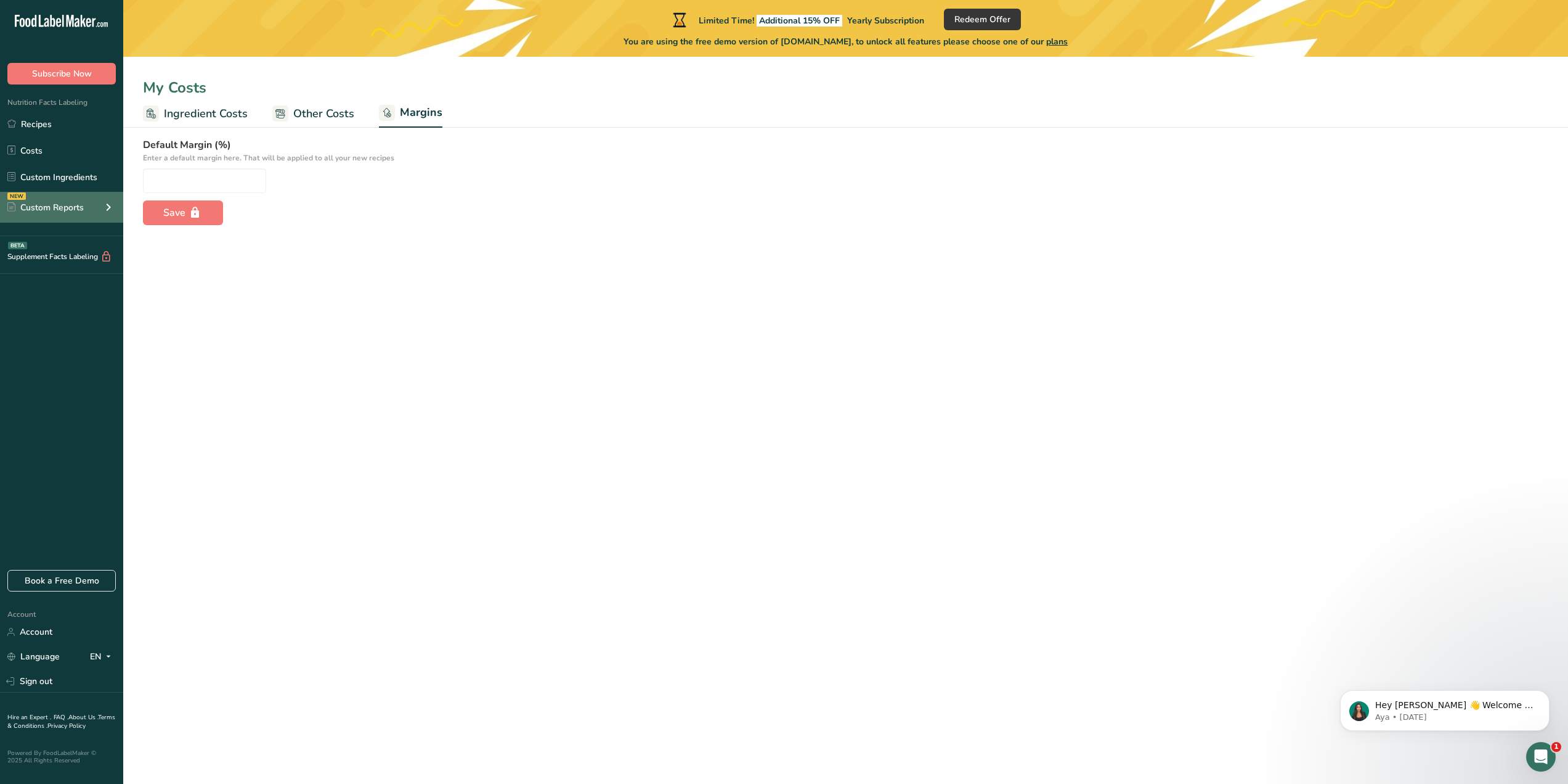
click at [74, 204] on div "Custom Reports" at bounding box center [46, 207] width 76 height 13
click at [315, 116] on span "Other Costs" at bounding box center [323, 114] width 61 height 17
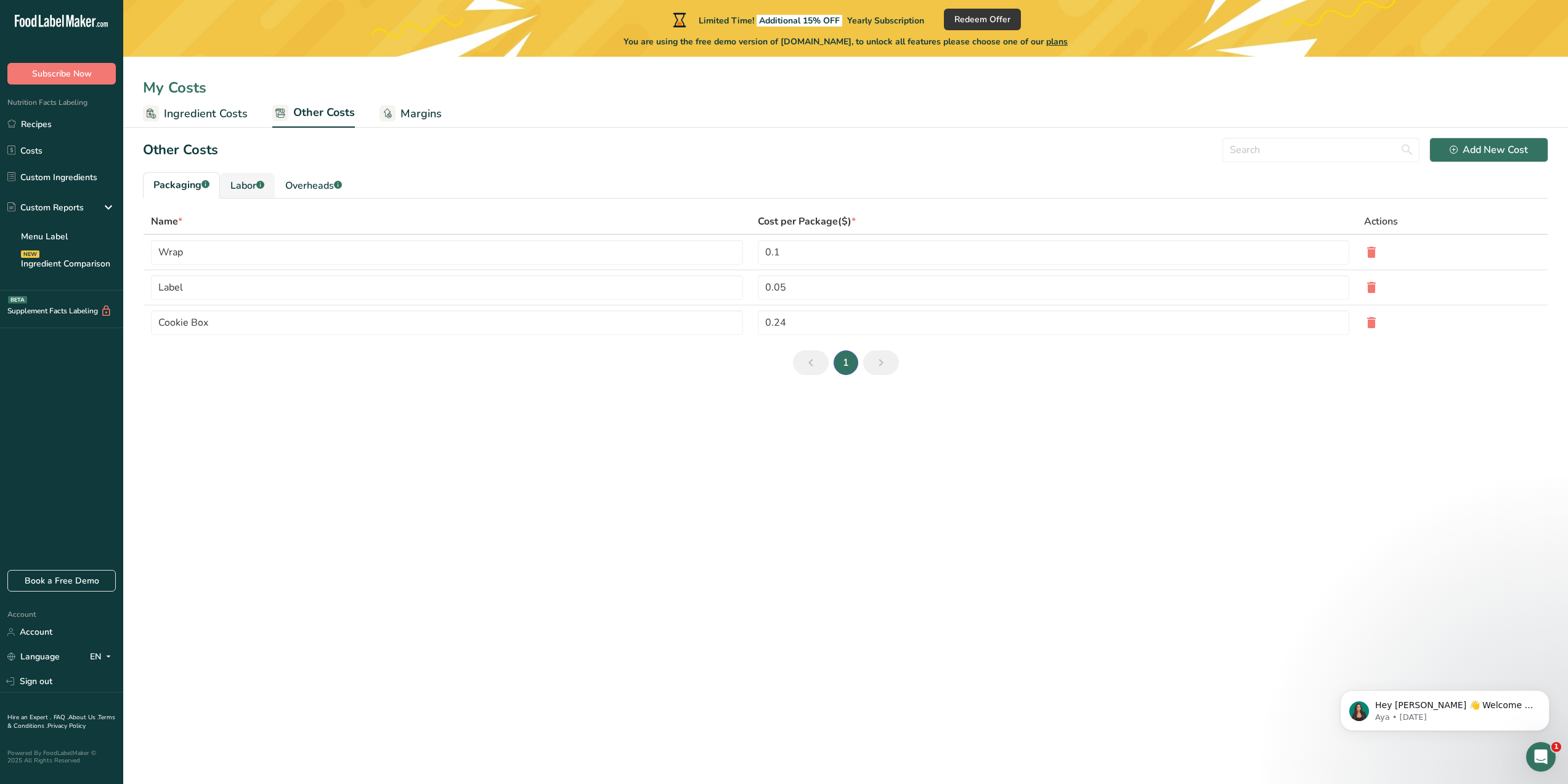
click at [245, 193] on link "Labor .a-a{fill:#347362;}.b-a{fill:#fff;}" at bounding box center [248, 185] width 55 height 25
type input "Baker"
type input "Chef"
type input "9.3"
select select "1"
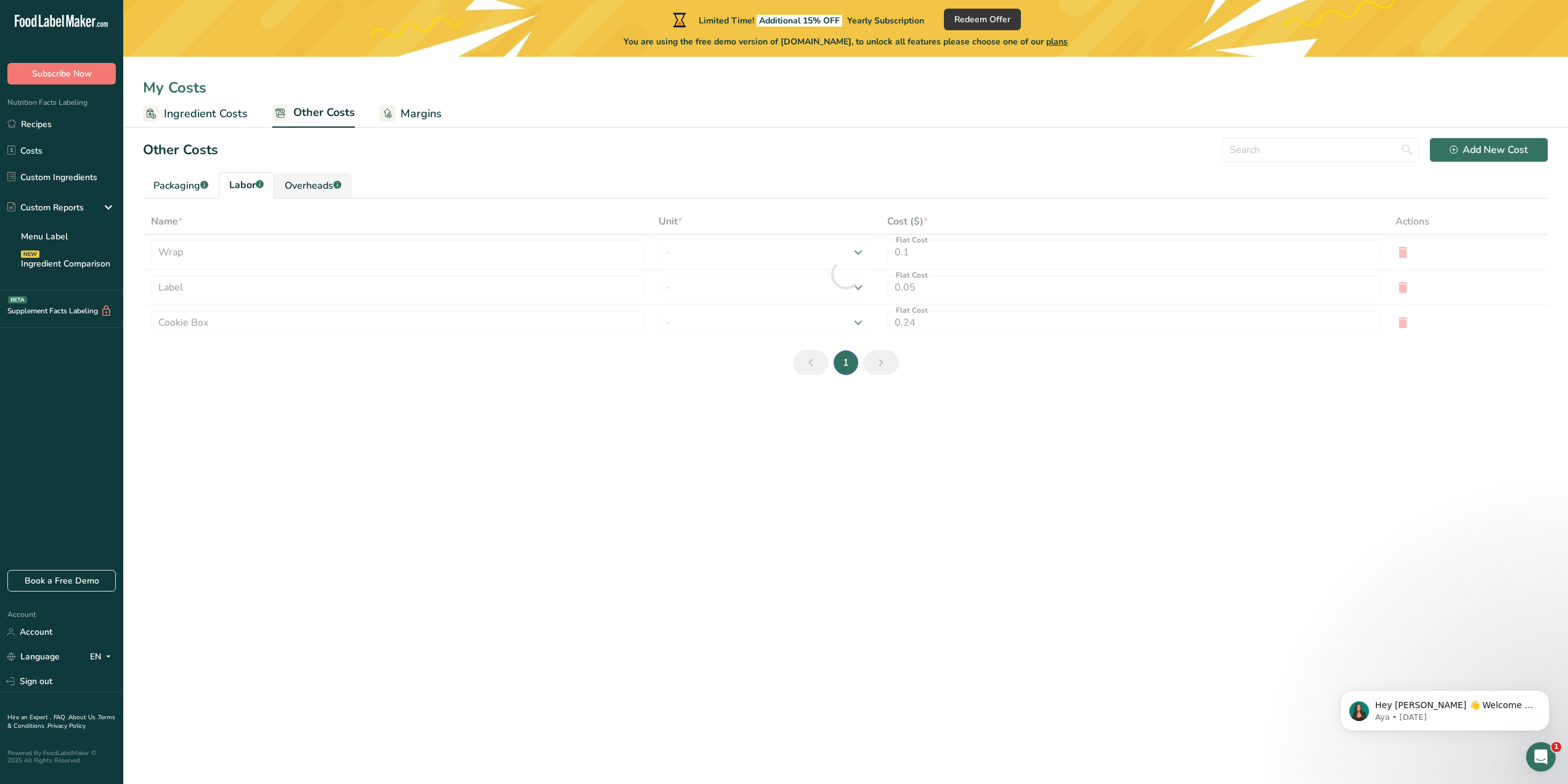
type input "3"
click at [313, 192] on div "Overheads .a-a{fill:#347362;}.b-a{fill:#fff;}" at bounding box center [313, 185] width 57 height 15
type input "Electricity"
type input "Gas"
type input "5"
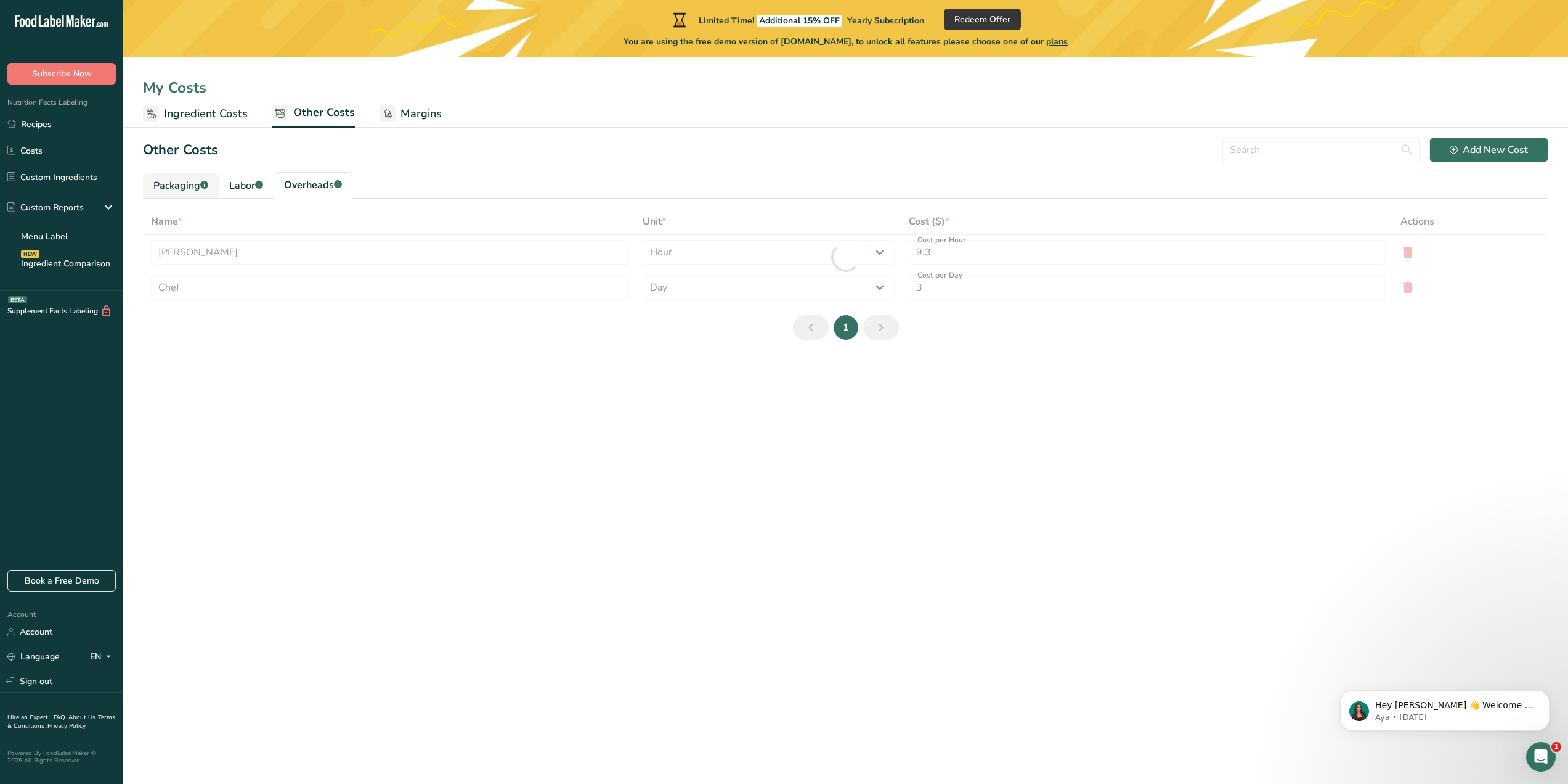
type input "1"
select select "1"
click at [184, 191] on div "Packaging .a-a{fill:#347362;}.b-a{fill:#fff;}" at bounding box center [181, 185] width 55 height 15
type input "Wrap"
type input "Label"
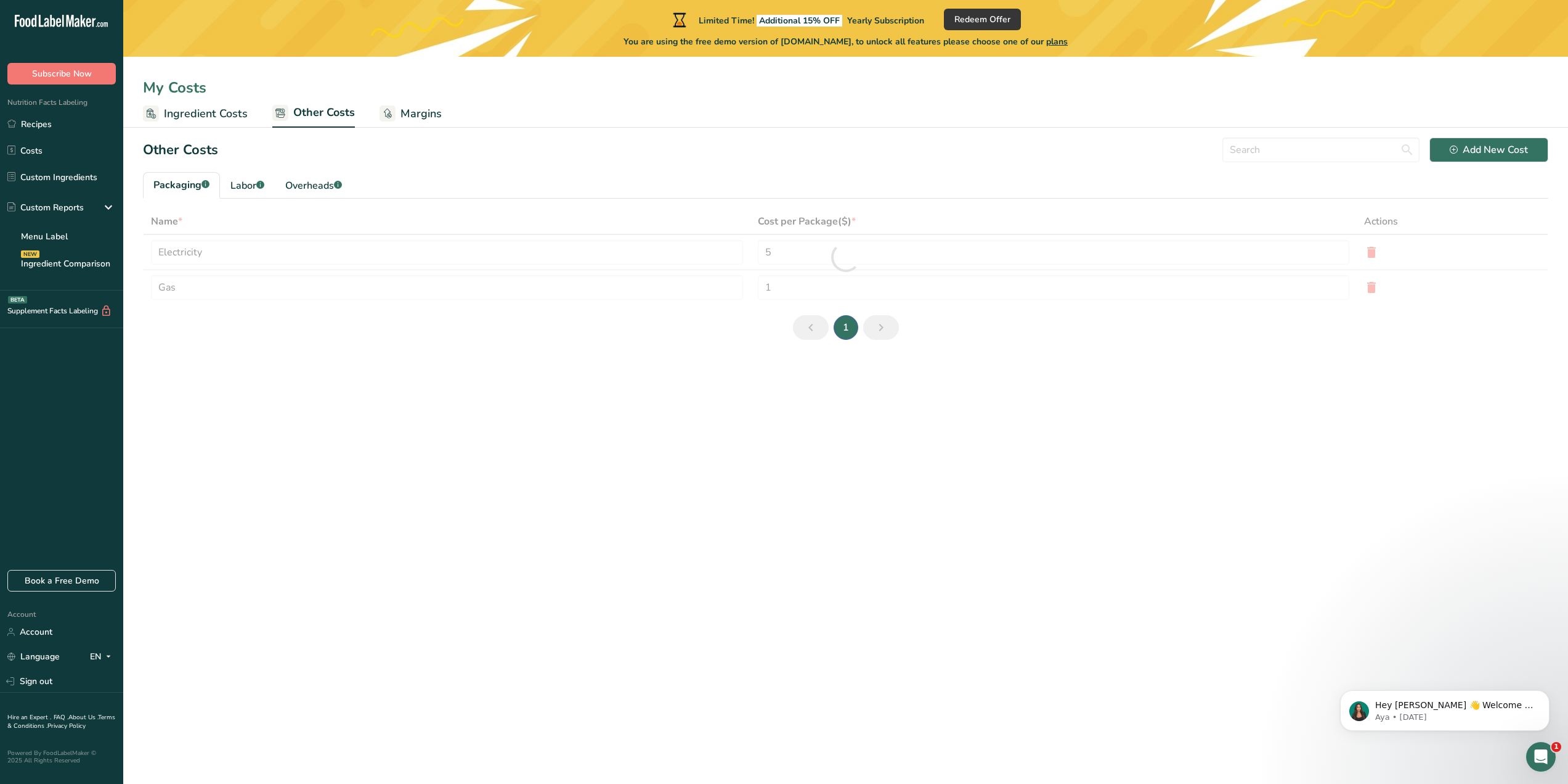
type input "0.1"
type input "0.05"
